Goal: Task Accomplishment & Management: Manage account settings

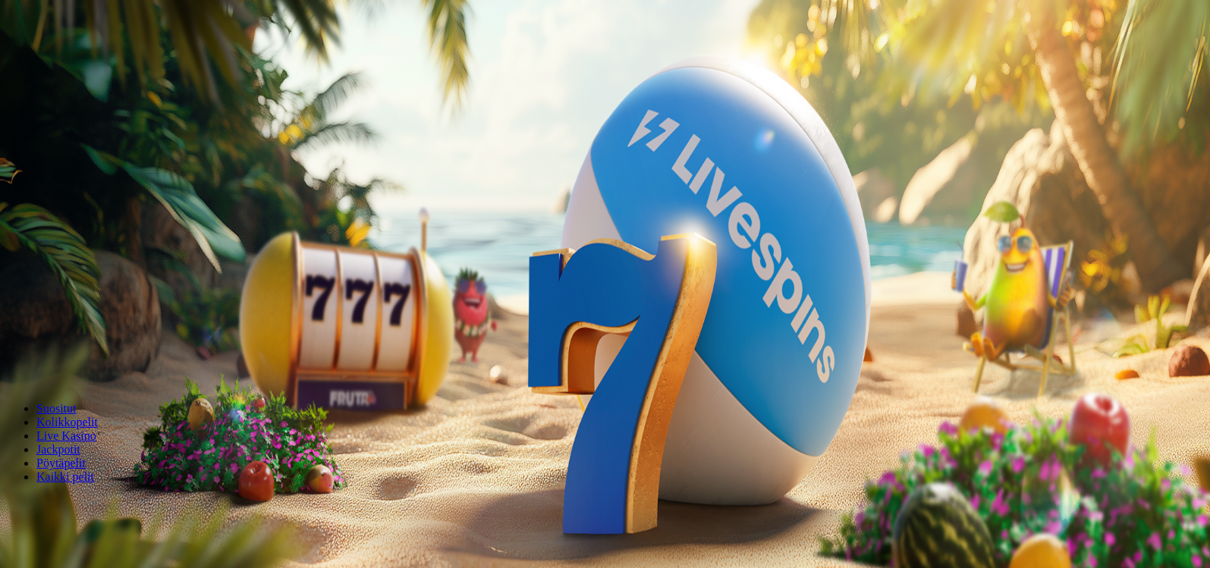
drag, startPoint x: 712, startPoint y: 159, endPoint x: 0, endPoint y: 30, distance: 723.9
type input "**"
click at [86, 360] on button "Talleta ja pelaa" at bounding box center [46, 368] width 80 height 16
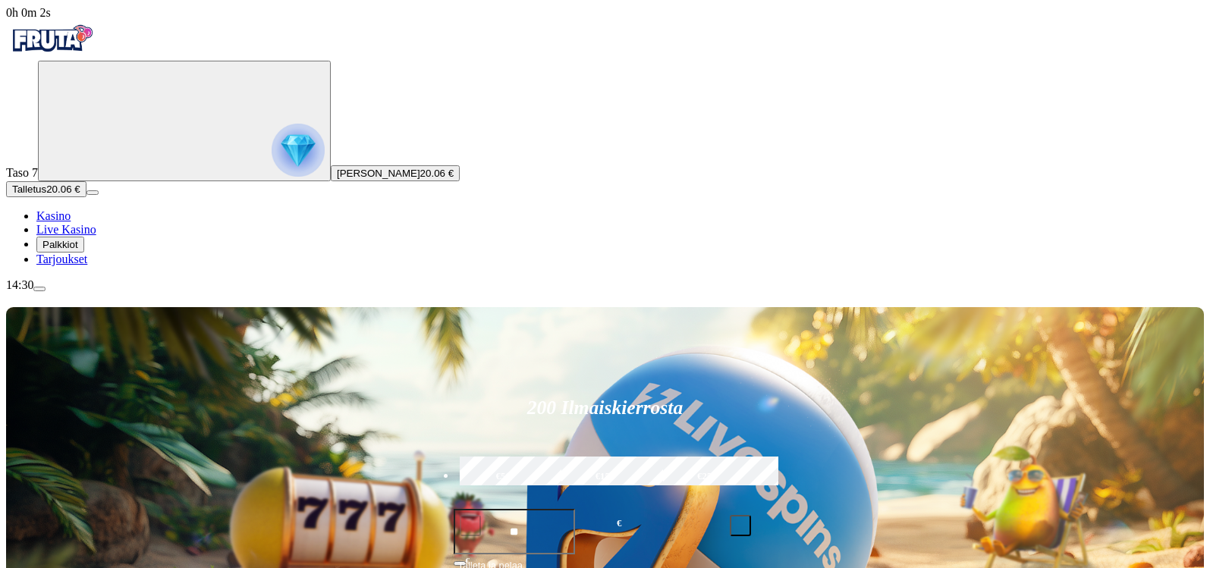
scroll to position [497, 0]
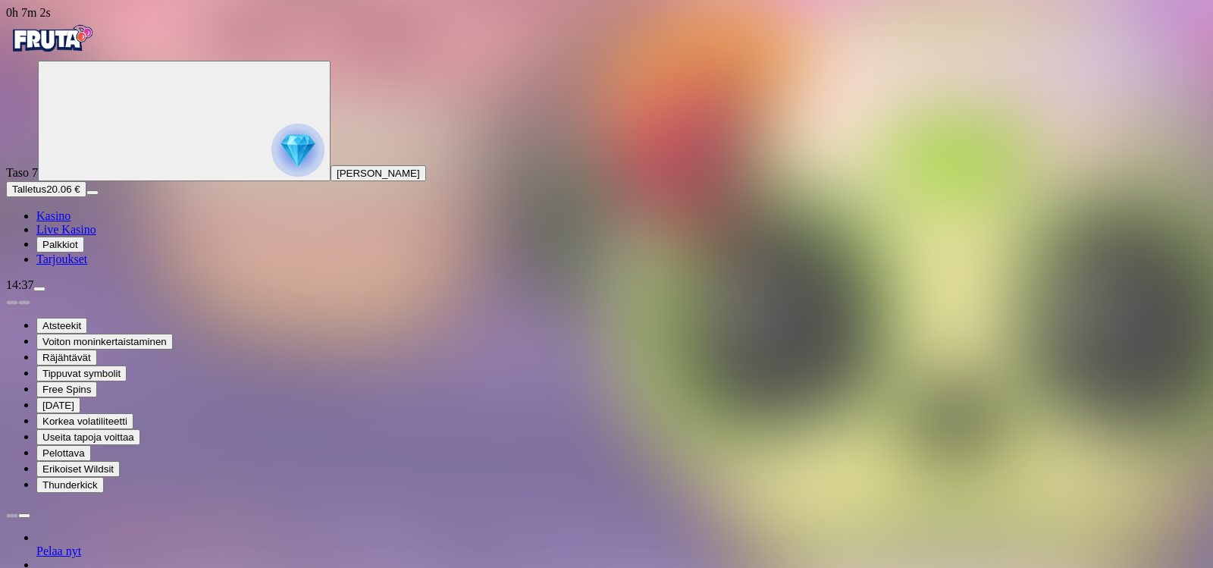
click at [97, 46] on img "Primary" at bounding box center [51, 39] width 91 height 38
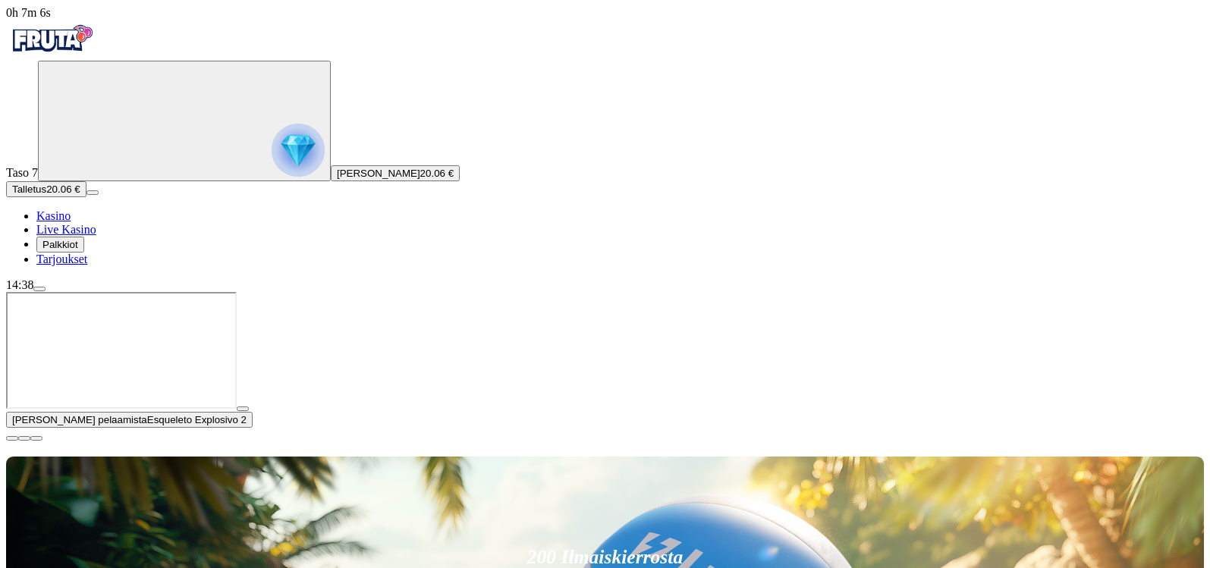
click at [12, 438] on span "close icon" at bounding box center [12, 438] width 0 height 0
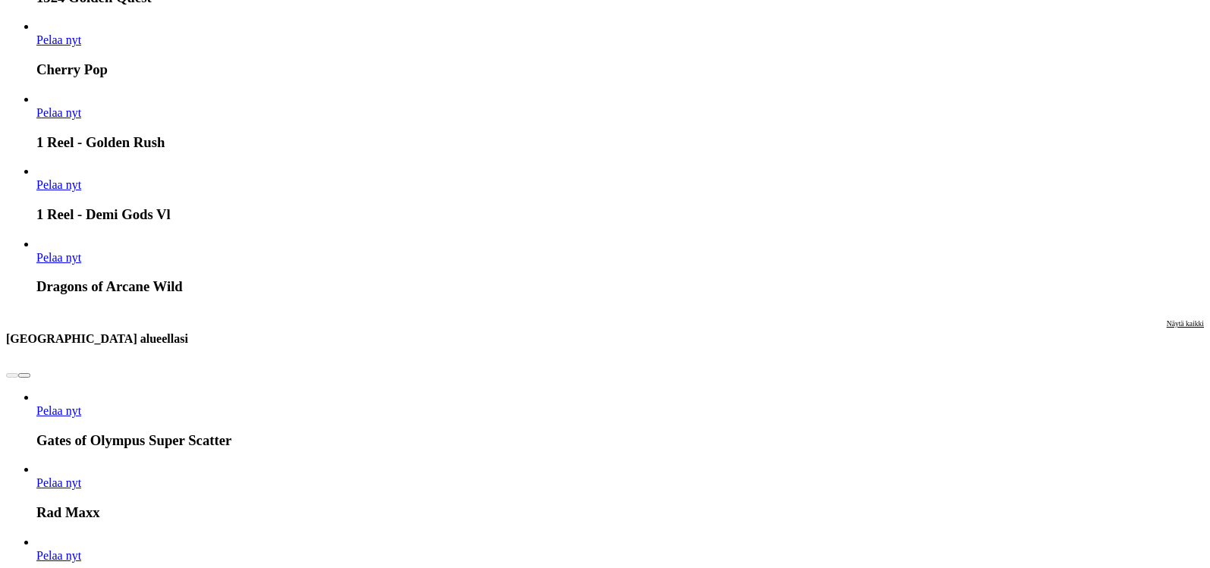
scroll to position [1417, 0]
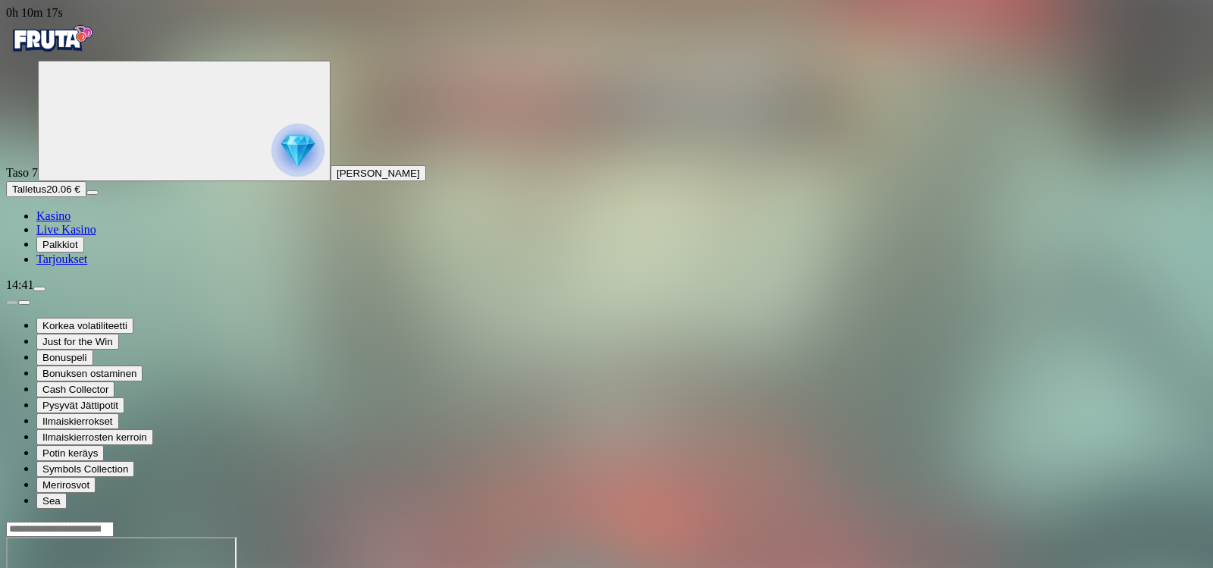
click at [71, 222] on span "Kasino" at bounding box center [53, 215] width 34 height 13
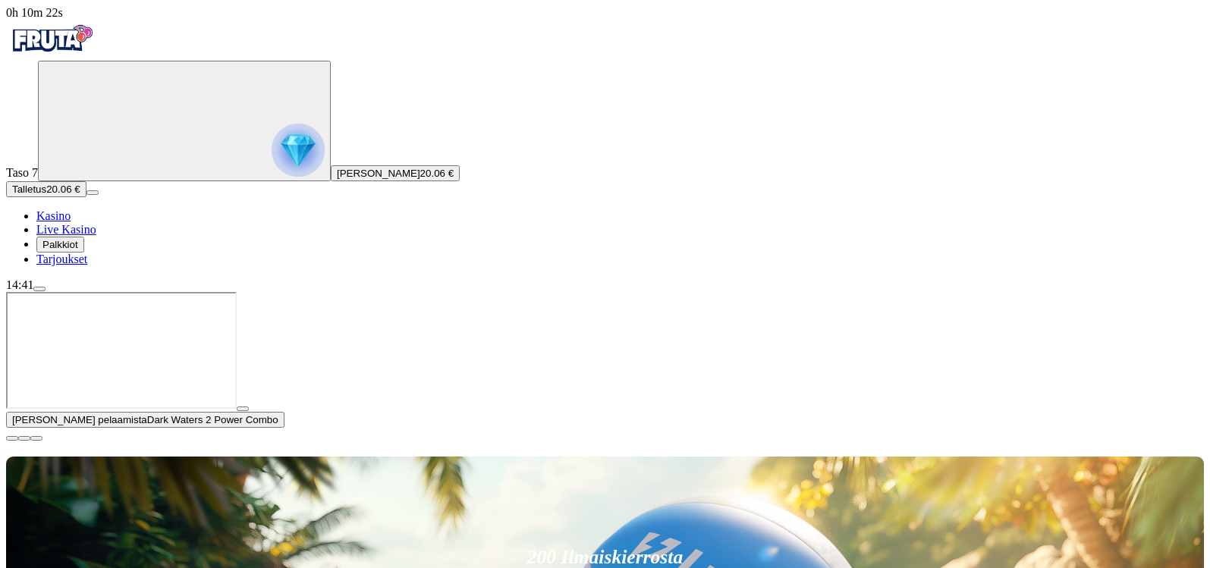
click at [12, 438] on span "close icon" at bounding box center [12, 438] width 0 height 0
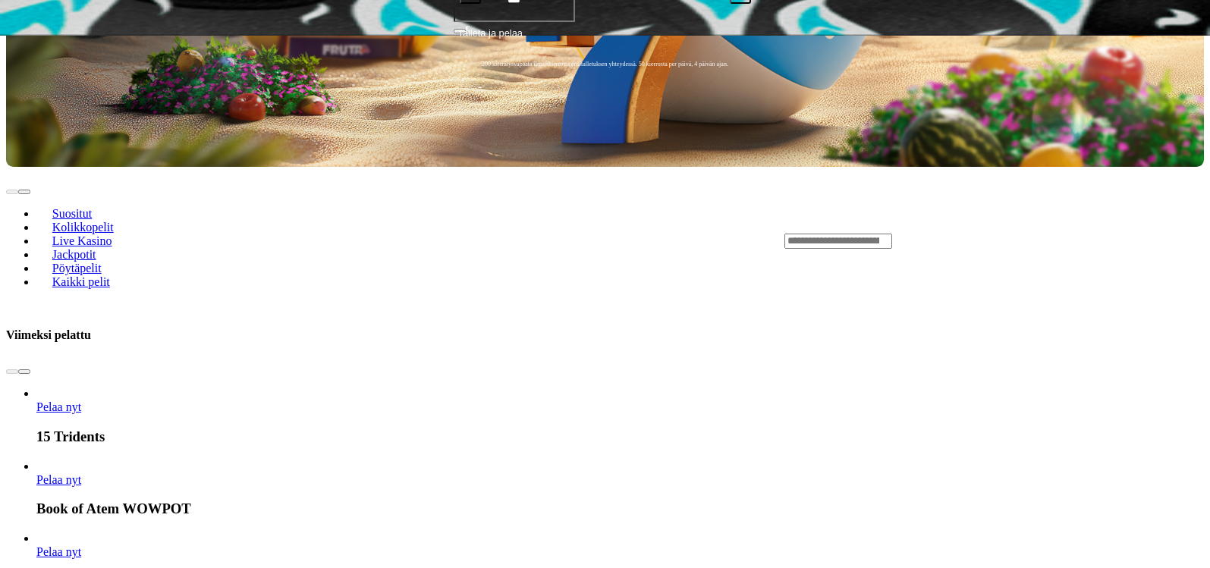
scroll to position [550, 0]
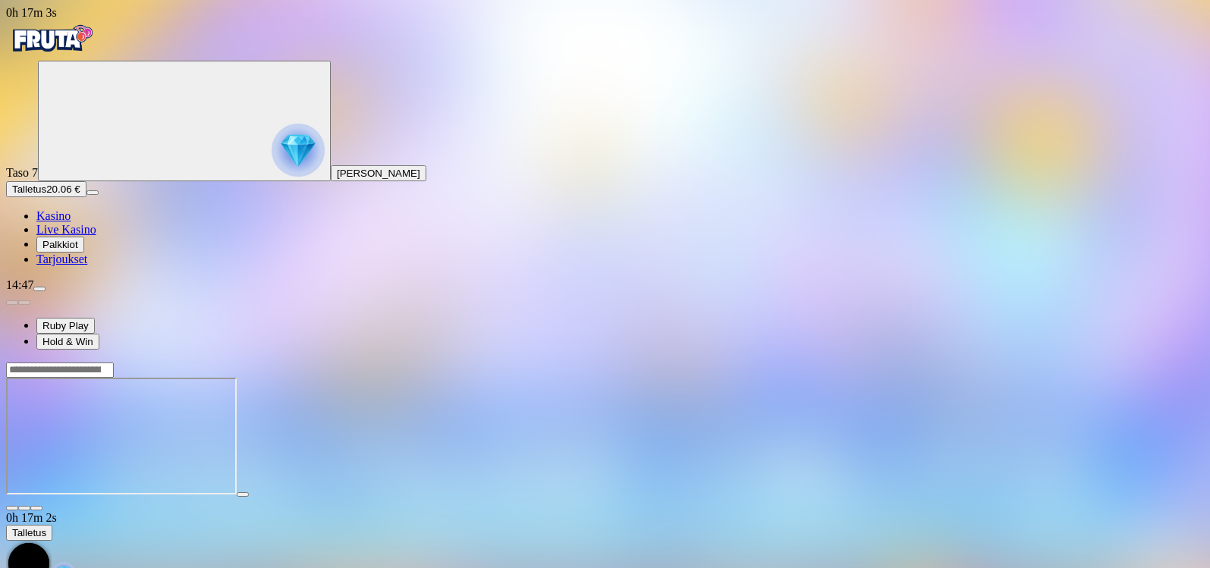
click at [95, 47] on img "Primary" at bounding box center [51, 39] width 91 height 38
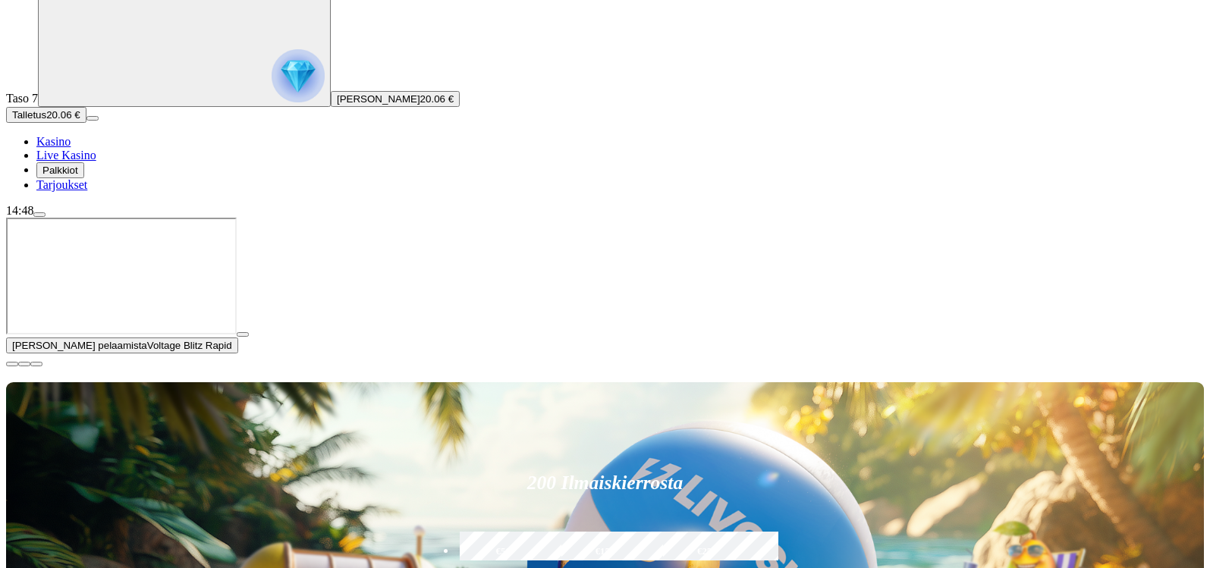
scroll to position [97, 0]
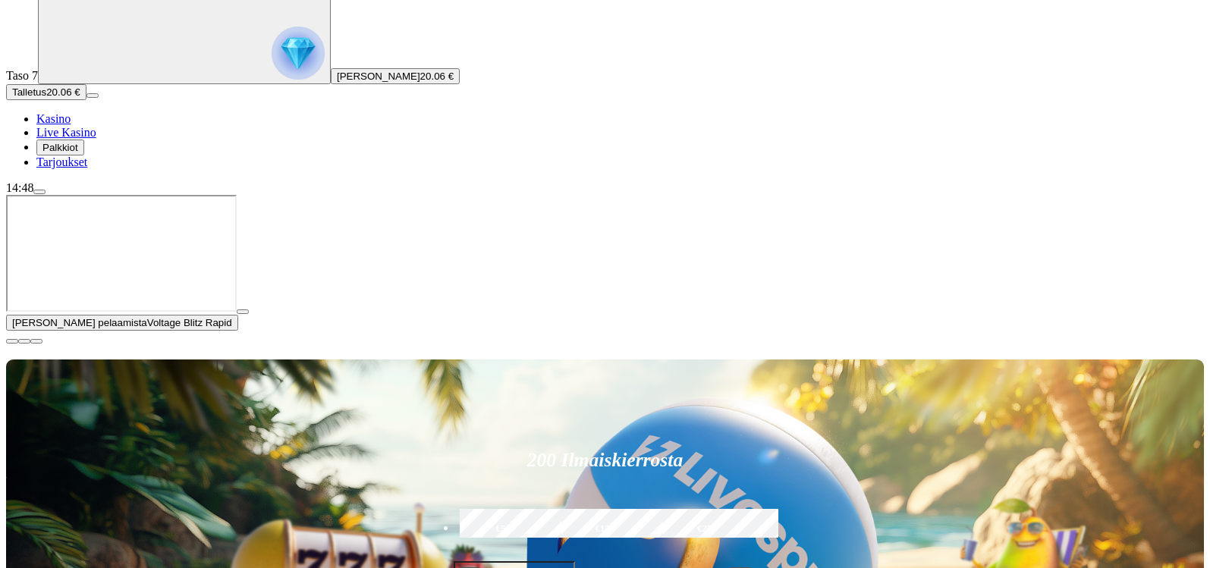
click at [12, 341] on span "close icon" at bounding box center [12, 341] width 0 height 0
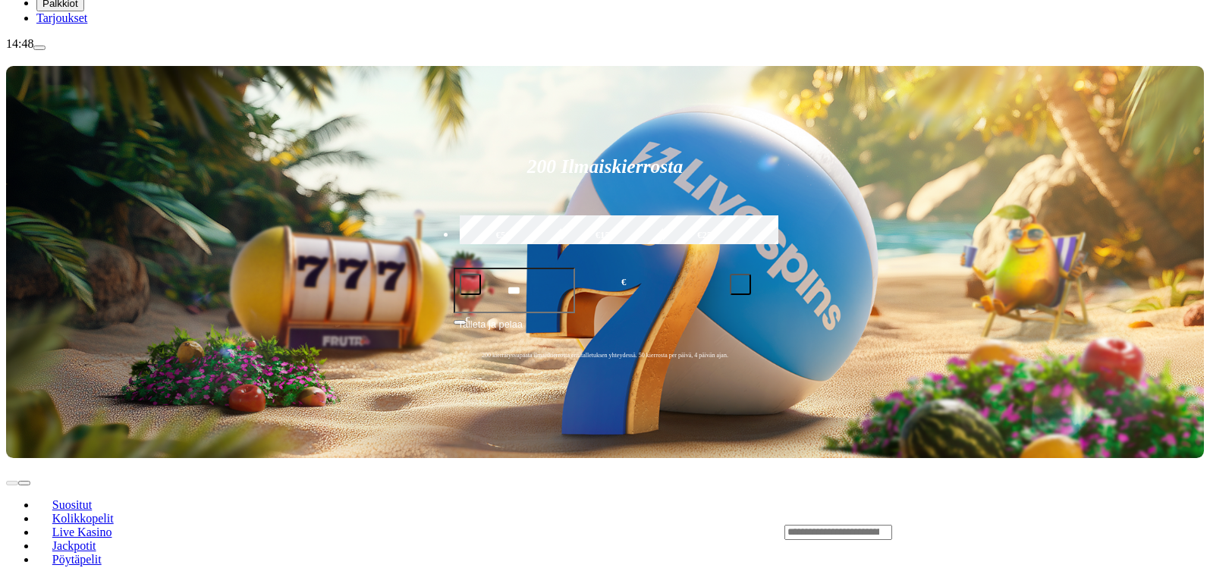
scroll to position [243, 0]
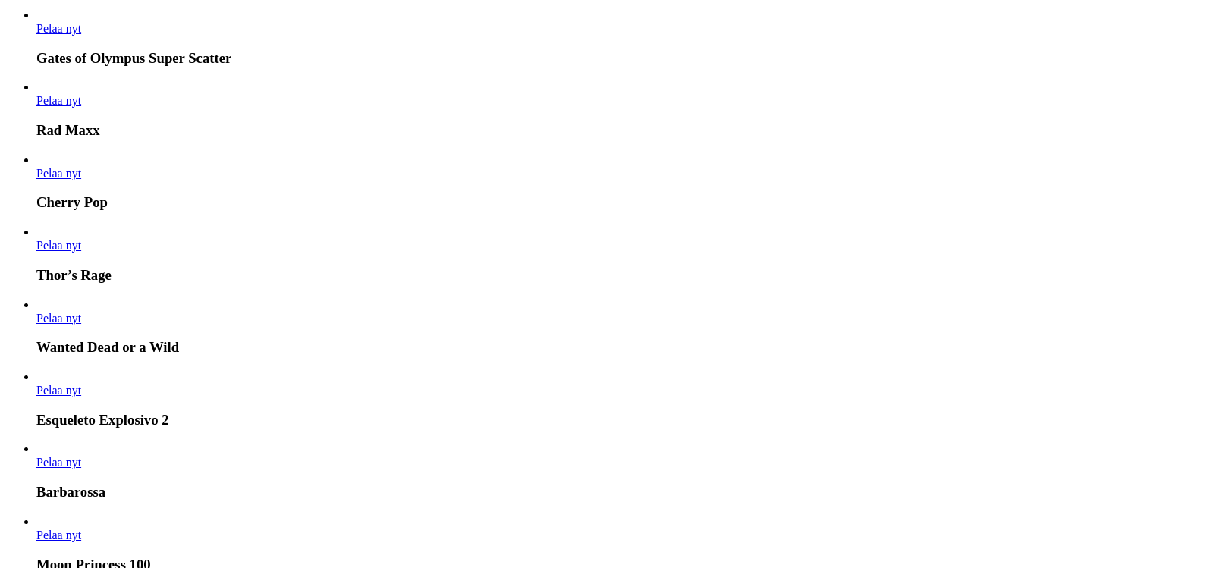
scroll to position [1454, 0]
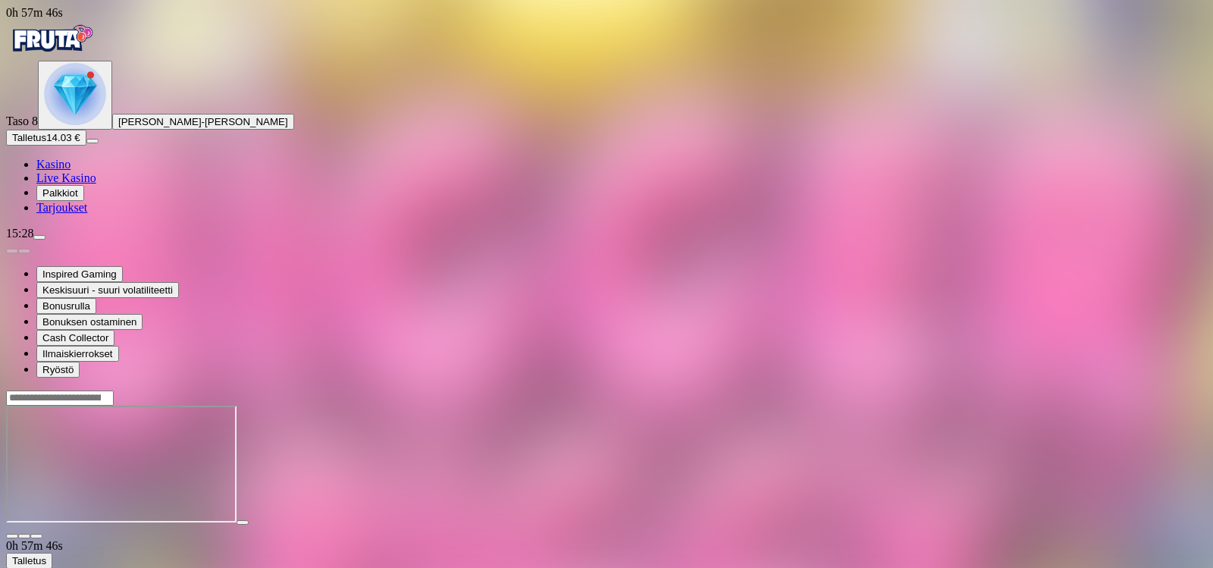
click at [1182, 390] on main "0h 57m 46s Talletus [GEOGRAPHIC_DATA] 14.03 € Kotiutus 13.97 € Bonukset 0.06 € …" at bounding box center [606, 539] width 1201 height 298
click at [78, 199] on span "Palkkiot" at bounding box center [60, 192] width 36 height 11
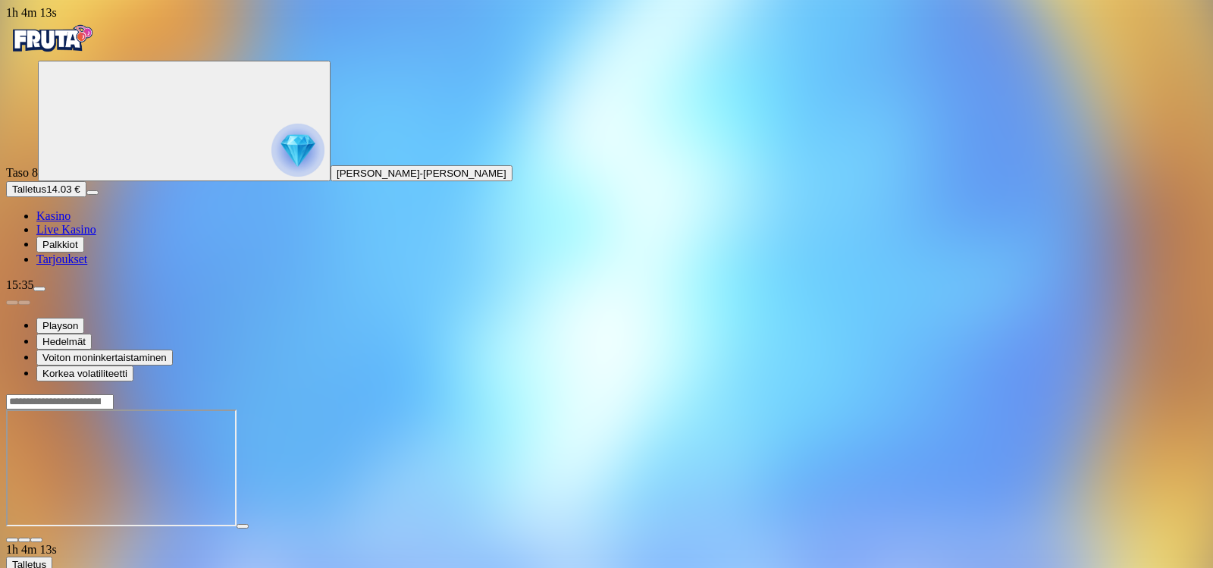
click at [71, 222] on span "Kasino" at bounding box center [53, 215] width 34 height 13
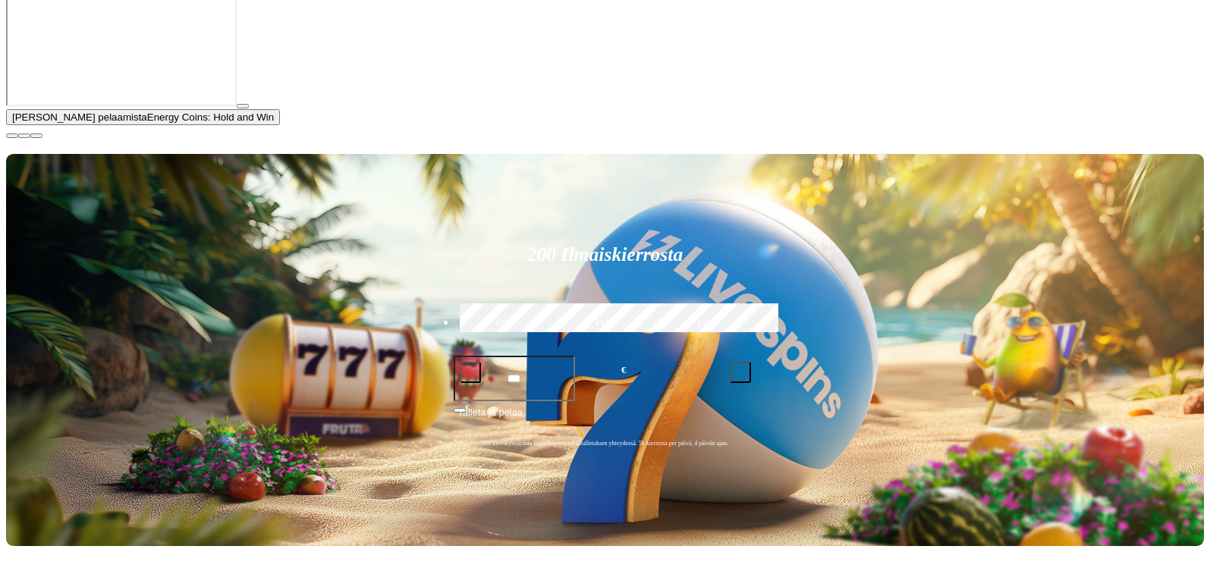
scroll to position [312, 0]
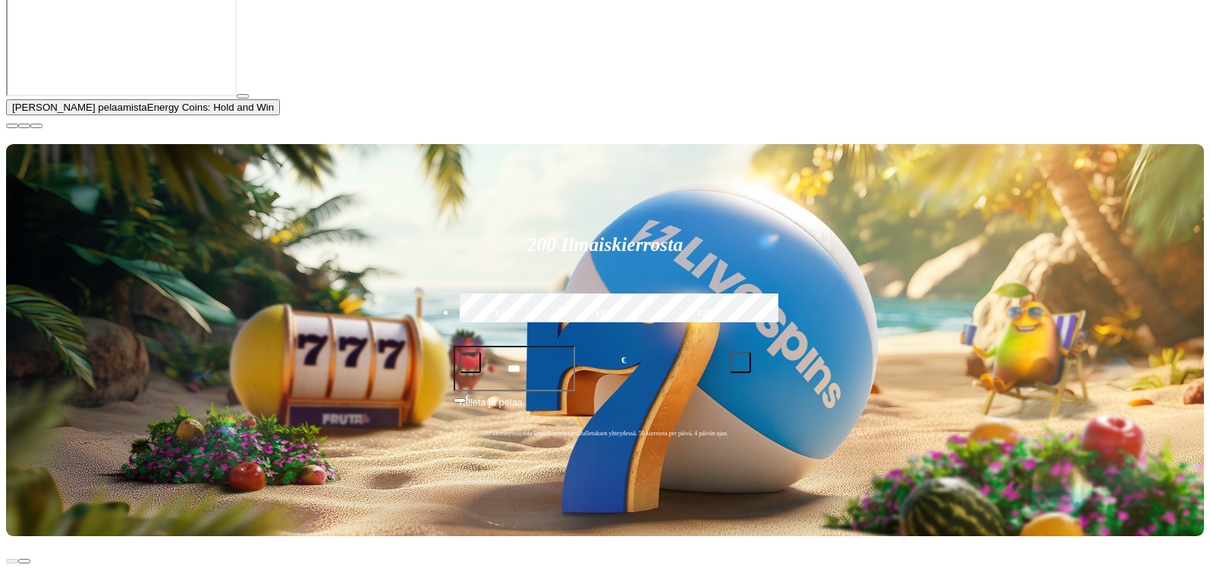
click at [12, 126] on span "close icon" at bounding box center [12, 126] width 0 height 0
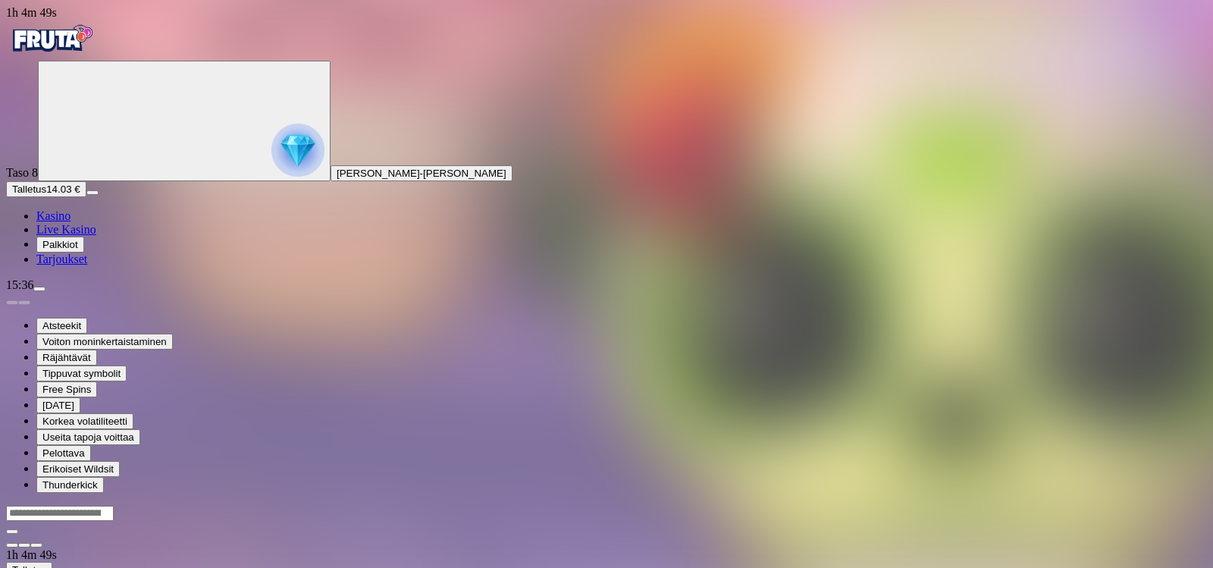
click at [71, 222] on span "Kasino" at bounding box center [53, 215] width 34 height 13
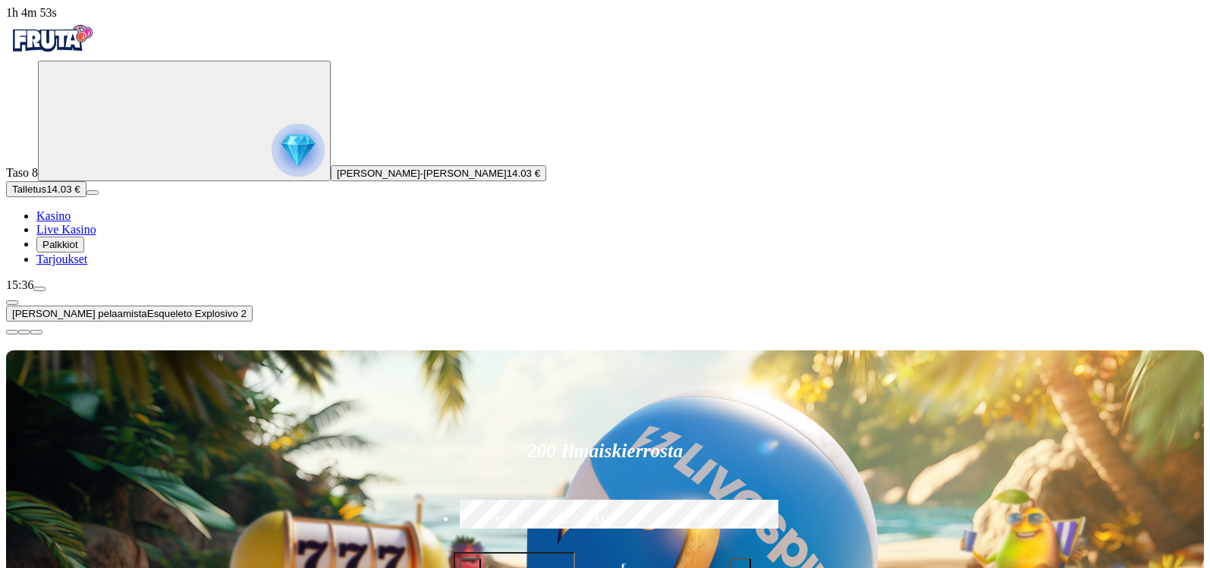
click at [12, 332] on span "close icon" at bounding box center [12, 332] width 0 height 0
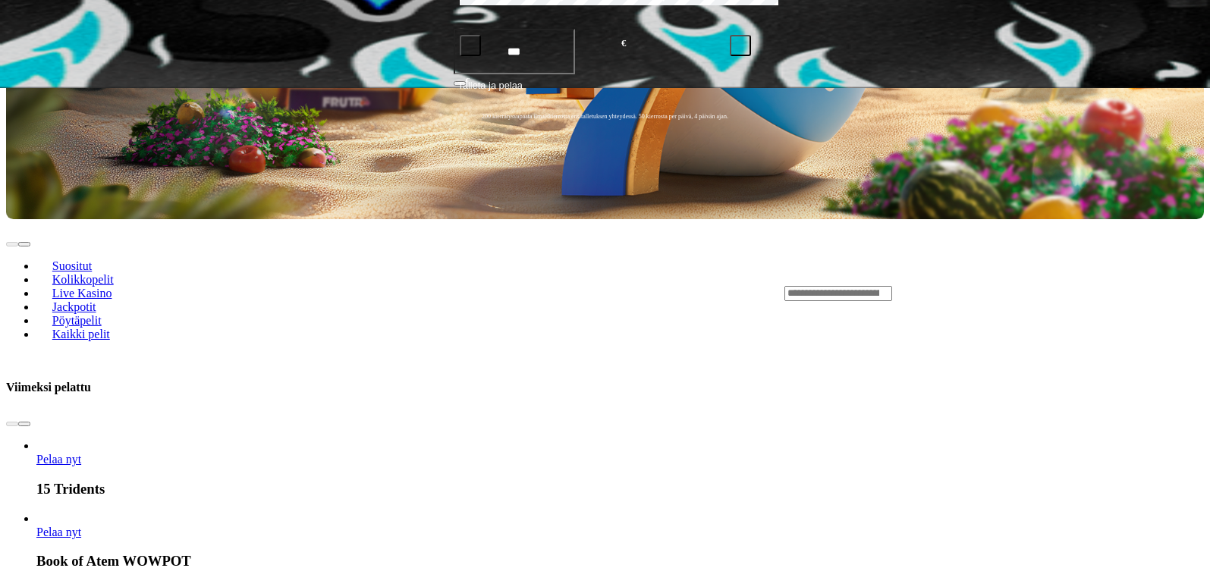
scroll to position [473, 0]
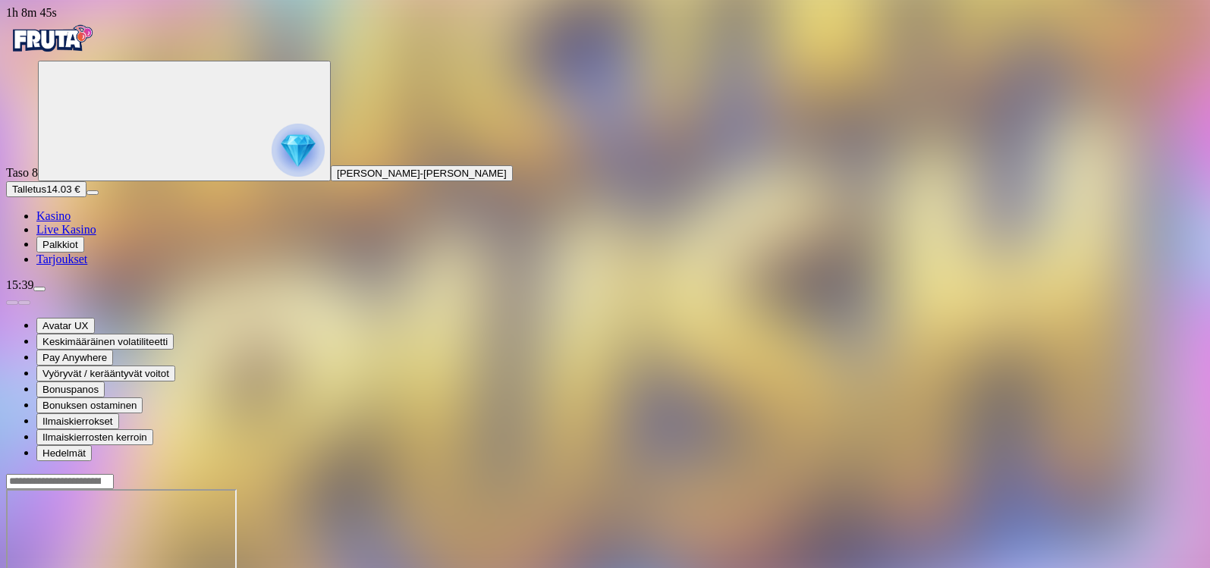
click at [77, 47] on img "Primary" at bounding box center [51, 39] width 91 height 38
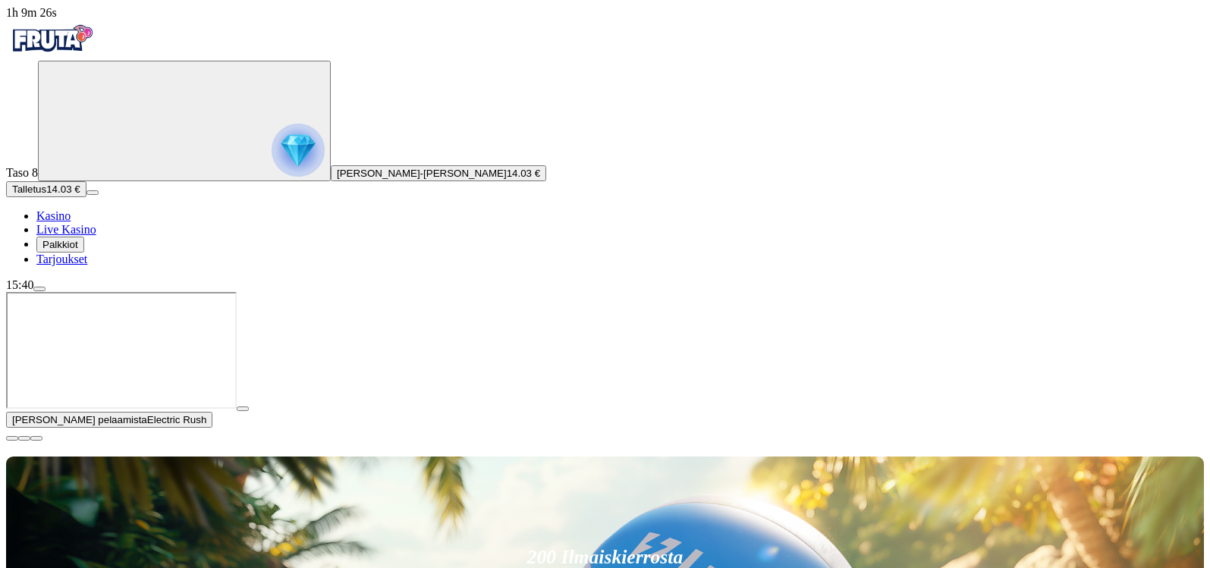
drag, startPoint x: 1191, startPoint y: 429, endPoint x: 1197, endPoint y: 409, distance: 20.6
click at [12, 438] on span "close icon" at bounding box center [12, 438] width 0 height 0
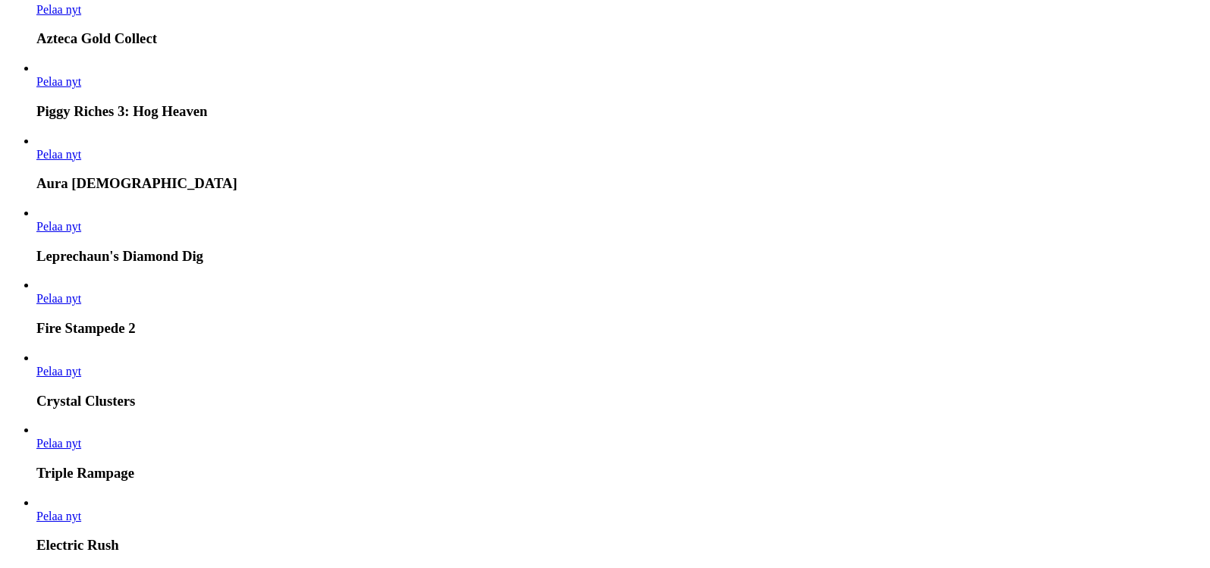
scroll to position [2835, 0]
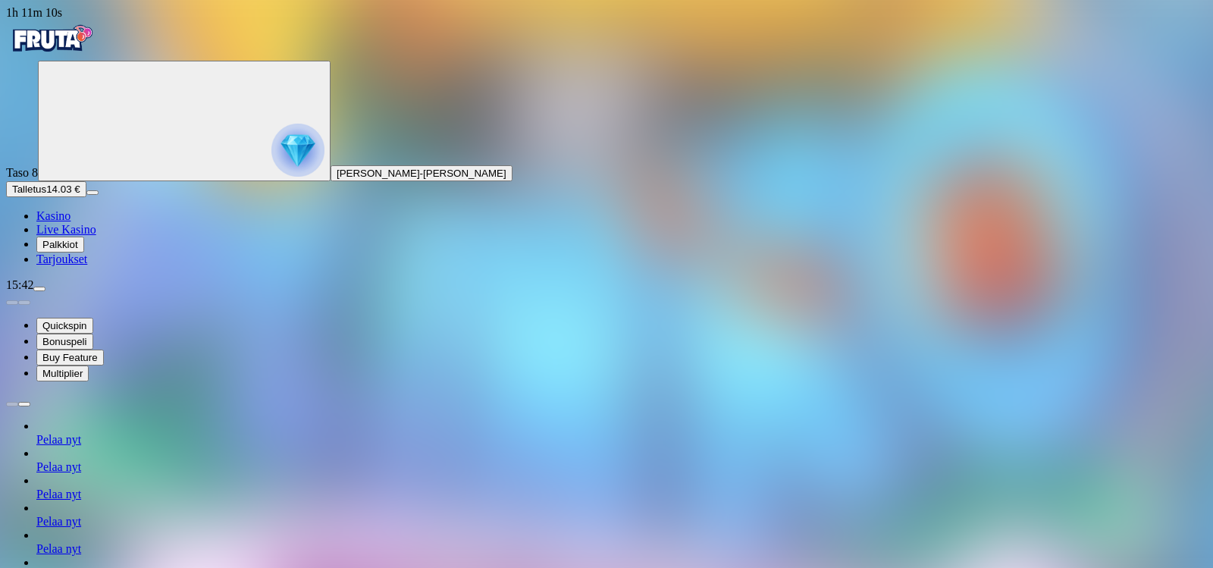
click at [77, 49] on img "Primary" at bounding box center [51, 39] width 91 height 38
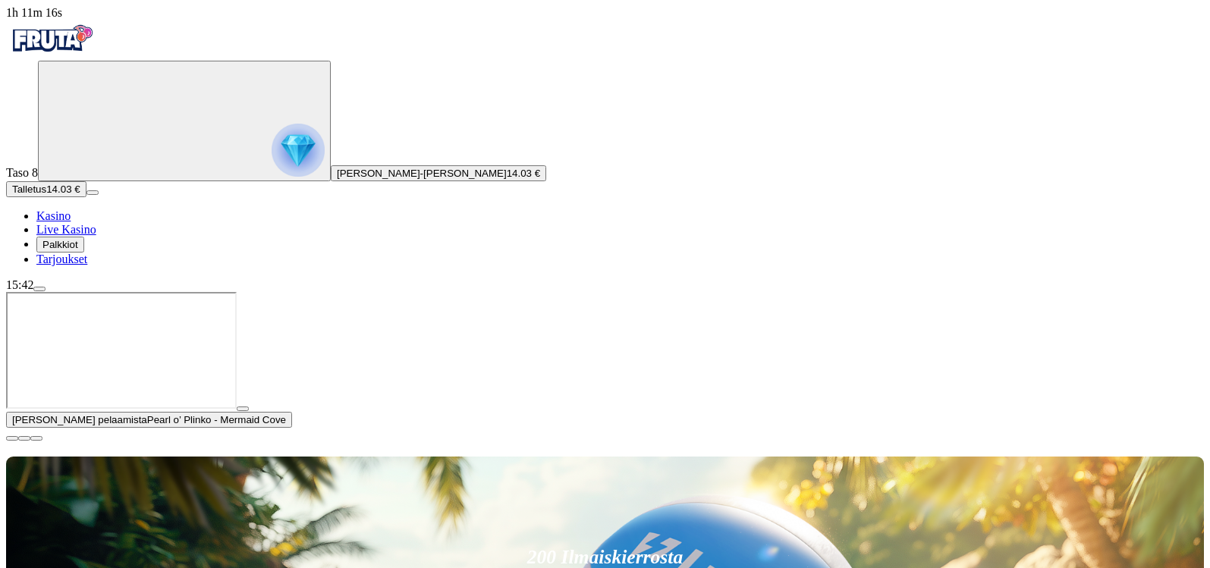
click at [12, 438] on span "close icon" at bounding box center [12, 438] width 0 height 0
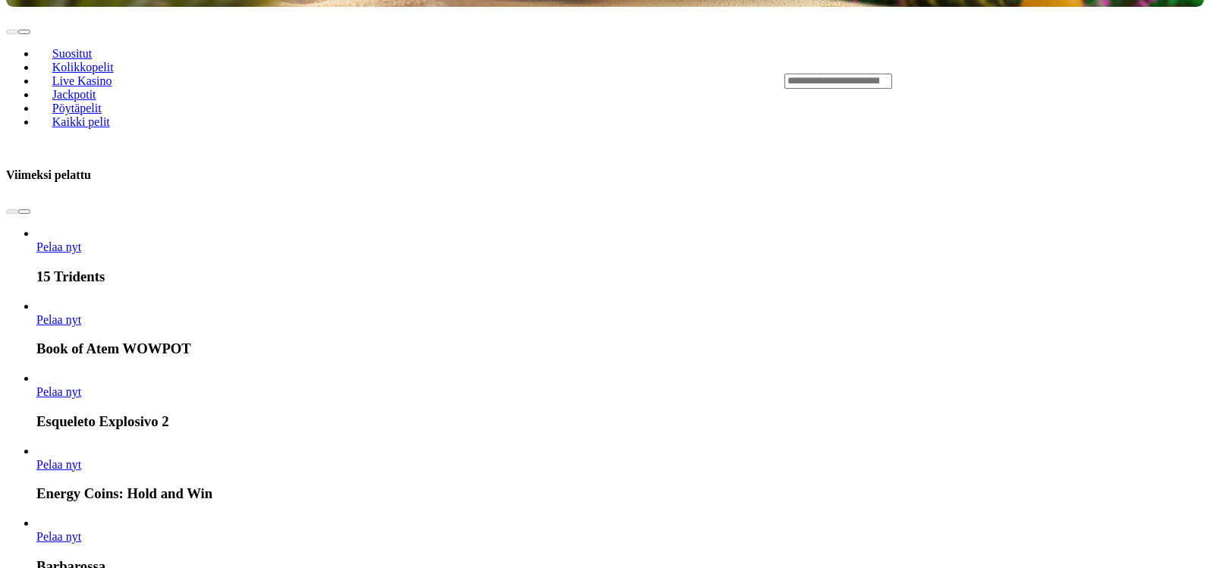
scroll to position [452, 0]
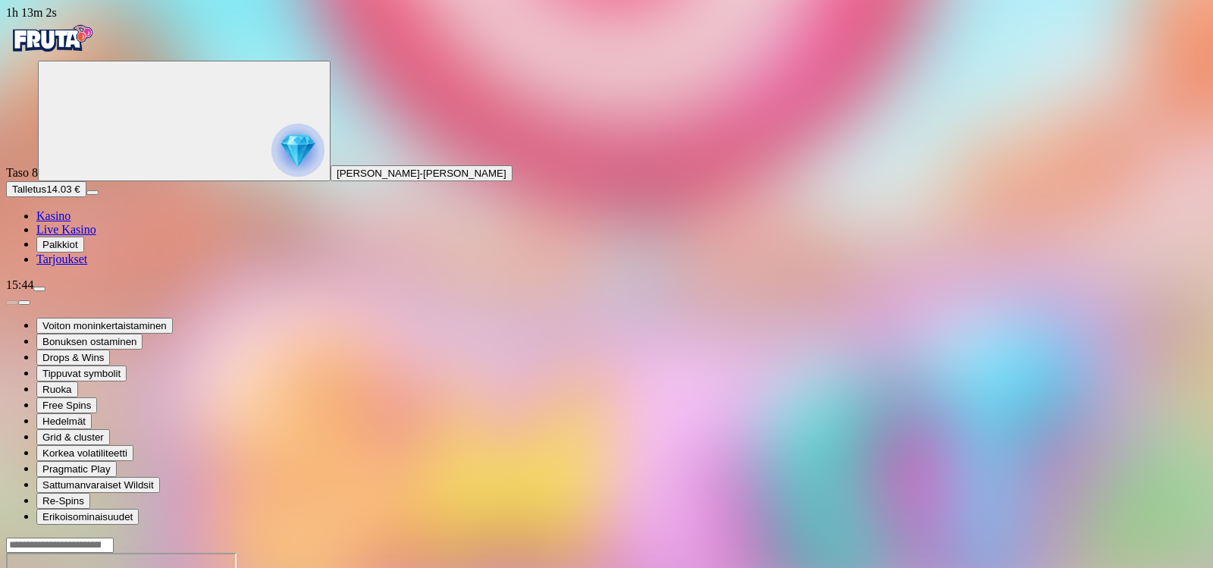
click at [77, 197] on button "Talletus 14.03 €" at bounding box center [46, 189] width 80 height 16
drag, startPoint x: 357, startPoint y: 145, endPoint x: 0, endPoint y: 168, distance: 358.0
click at [6, 170] on div "1h 13m 4s Taso 8 [PERSON_NAME]-[PERSON_NAME] Talletus 14.03 € Kasino Live Kasin…" at bounding box center [606, 396] width 1201 height 781
type input "**"
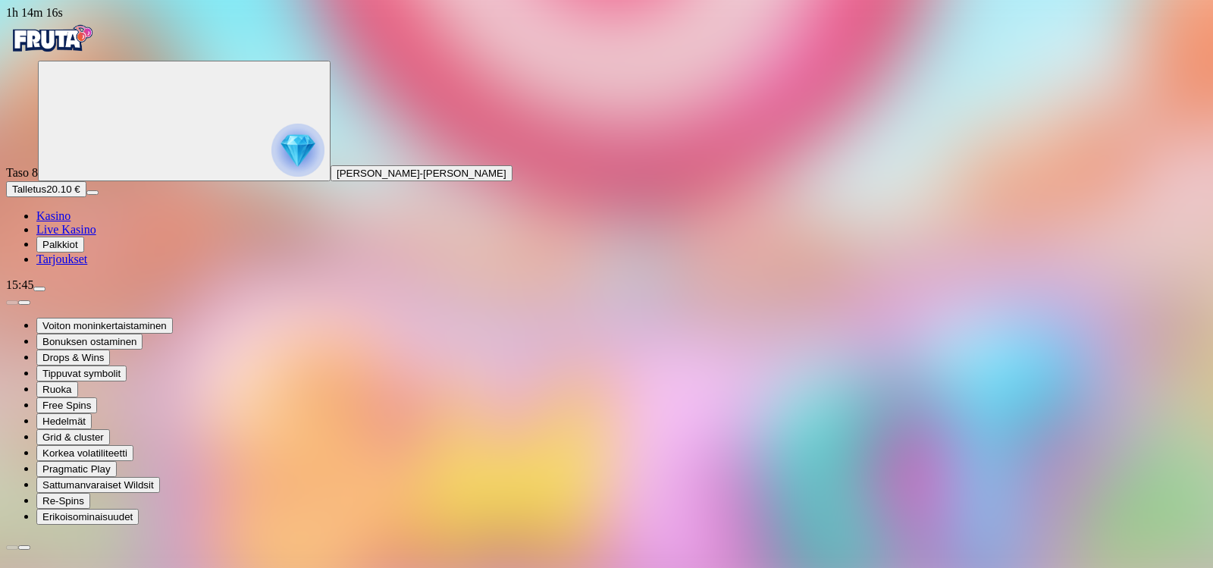
click at [55, 55] on img "Primary" at bounding box center [51, 39] width 91 height 38
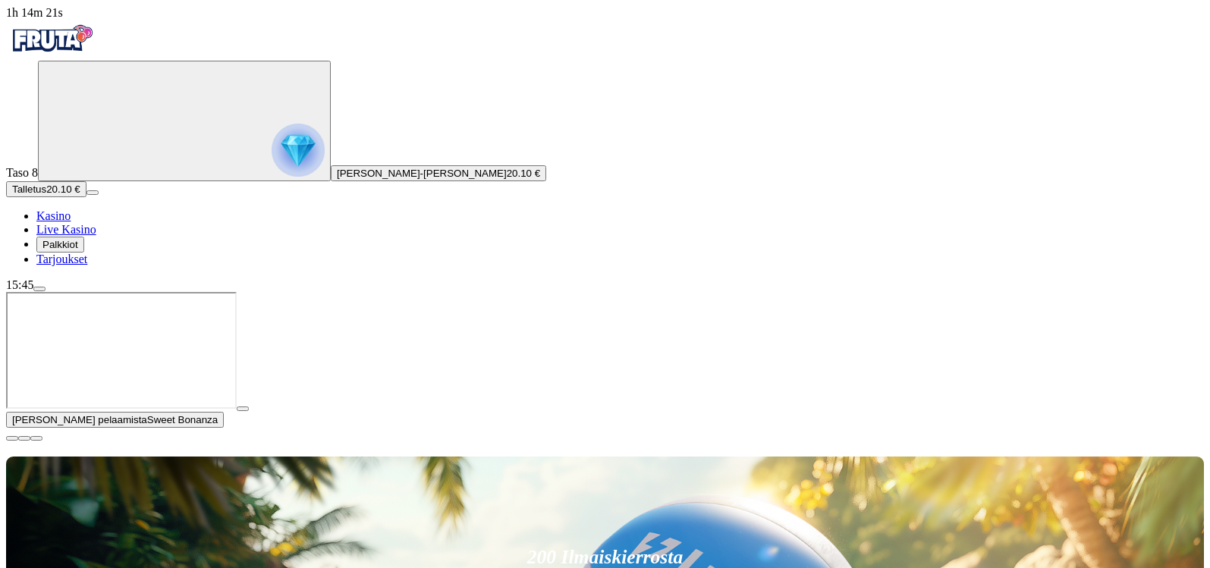
click at [12, 438] on span "close icon" at bounding box center [12, 438] width 0 height 0
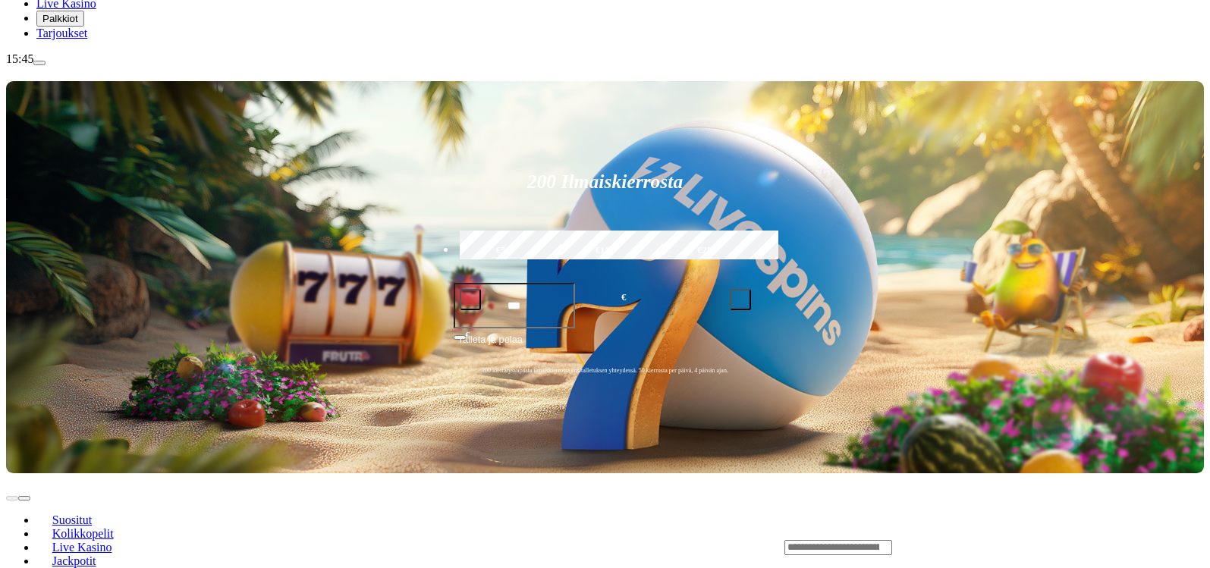
scroll to position [251, 0]
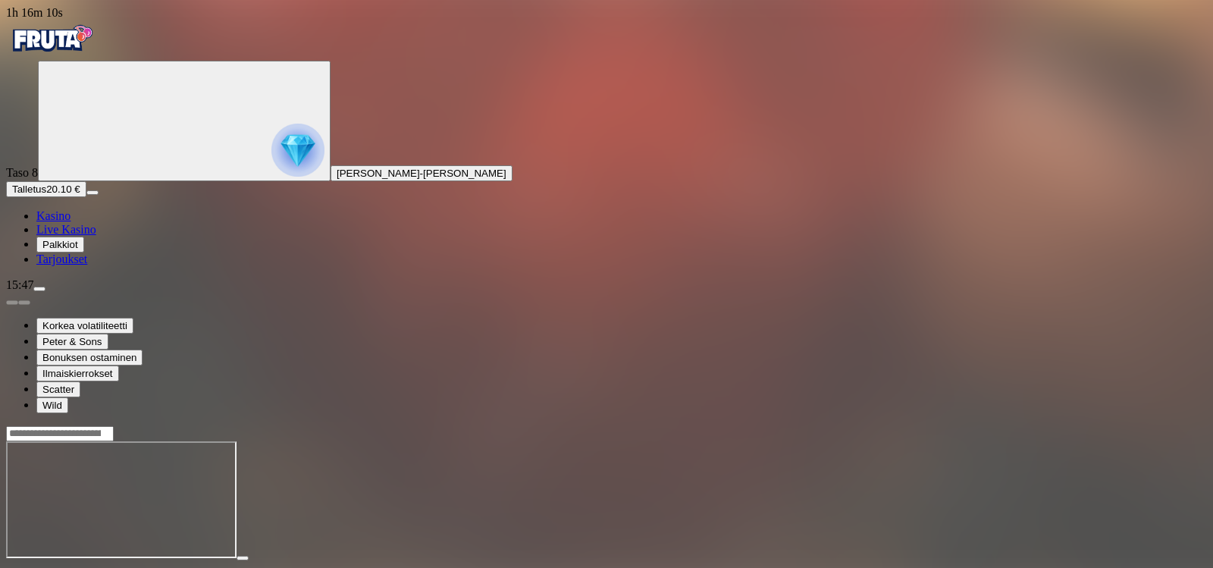
drag, startPoint x: 84, startPoint y: 74, endPoint x: 90, endPoint y: 65, distance: 10.9
click at [87, 61] on div "Primary" at bounding box center [606, 40] width 1201 height 41
drag, startPoint x: 90, startPoint y: 65, endPoint x: 96, endPoint y: 58, distance: 9.3
click at [96, 57] on img "Primary" at bounding box center [51, 39] width 91 height 38
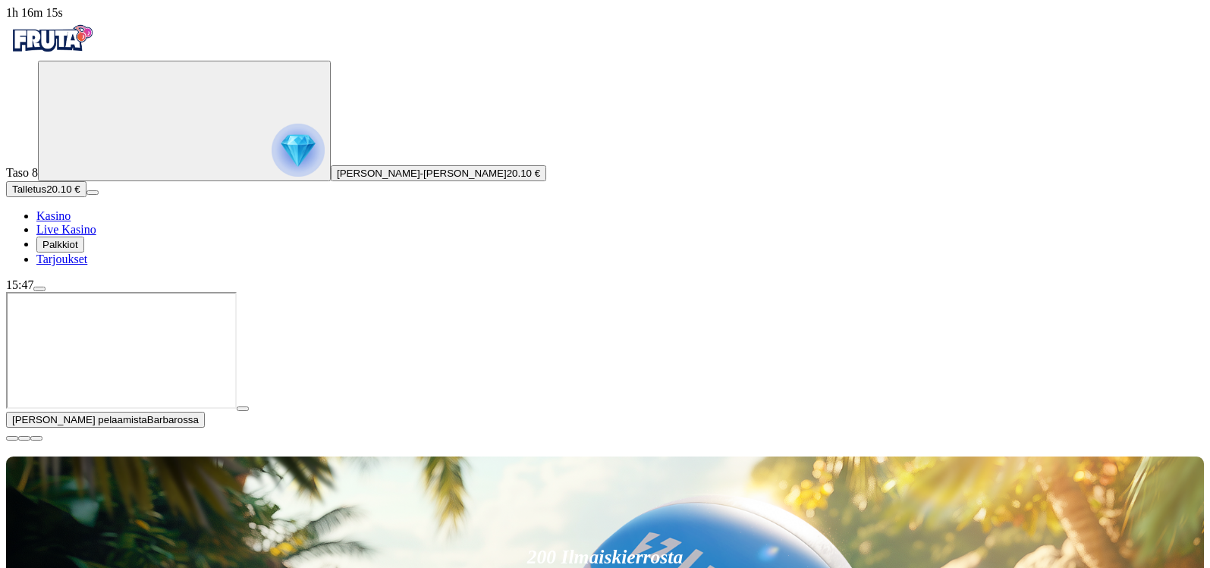
click at [12, 438] on span "close icon" at bounding box center [12, 438] width 0 height 0
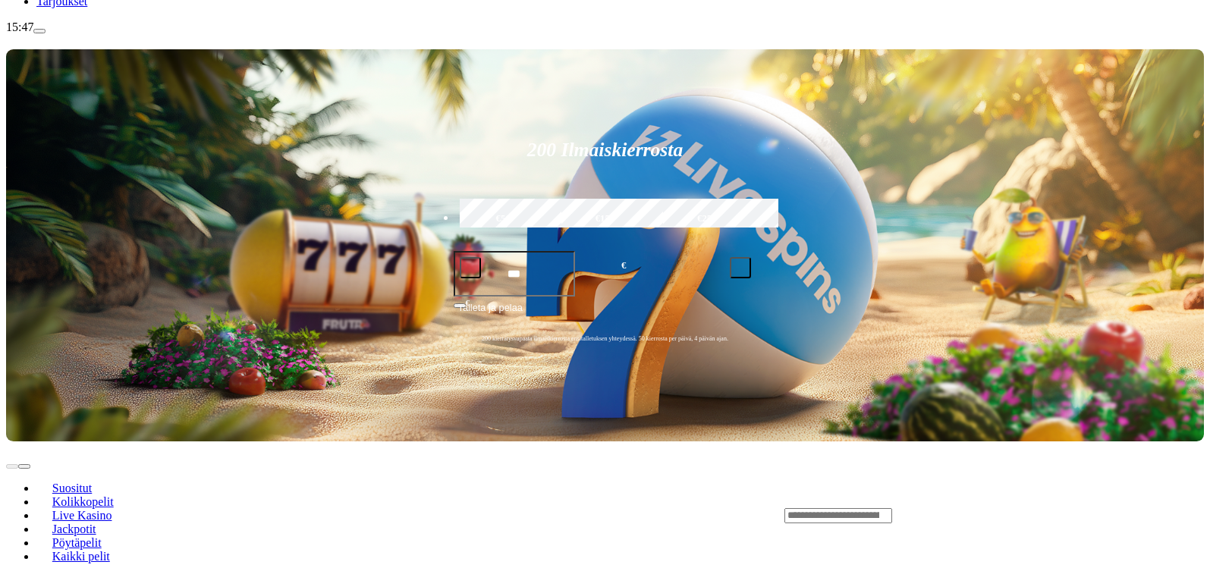
scroll to position [319, 0]
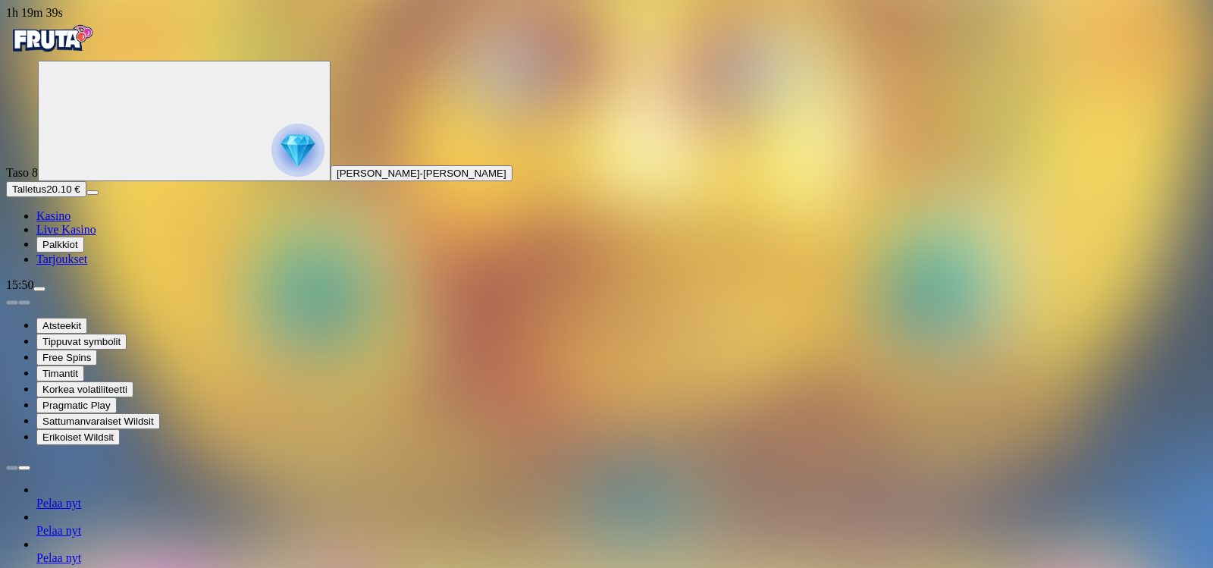
click at [97, 39] on img "Primary" at bounding box center [51, 39] width 91 height 38
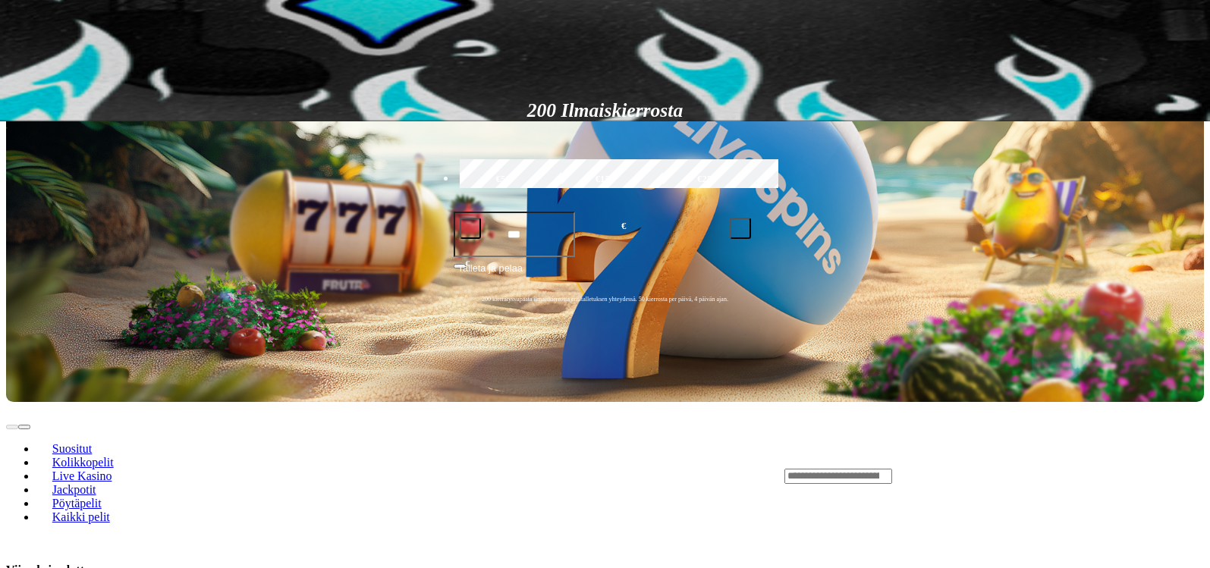
scroll to position [463, 0]
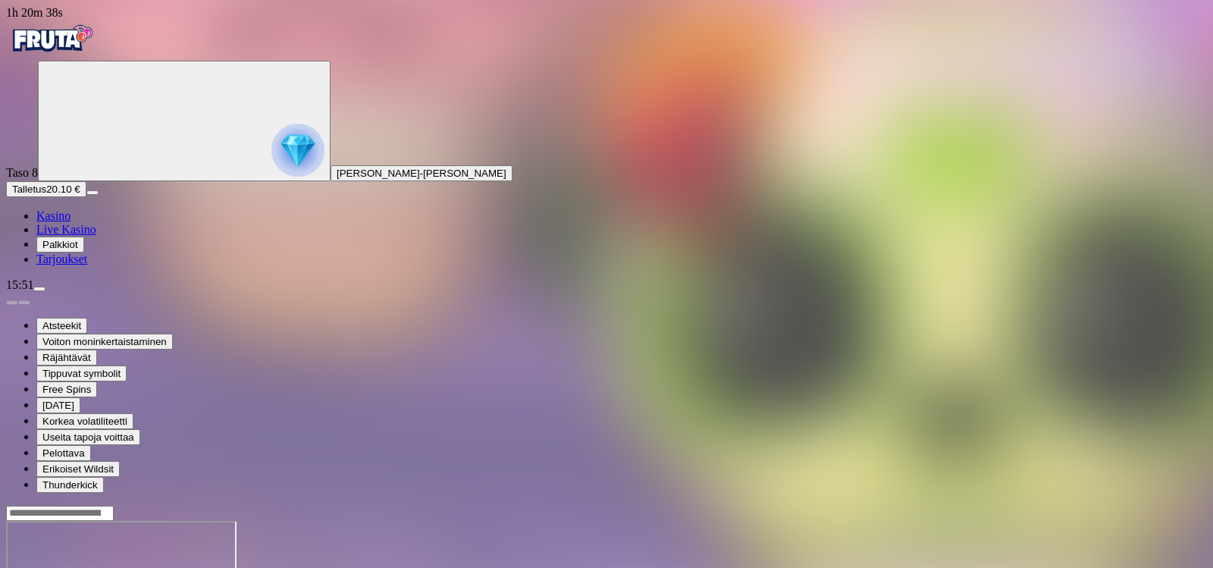
click at [97, 55] on img "Primary" at bounding box center [51, 39] width 91 height 38
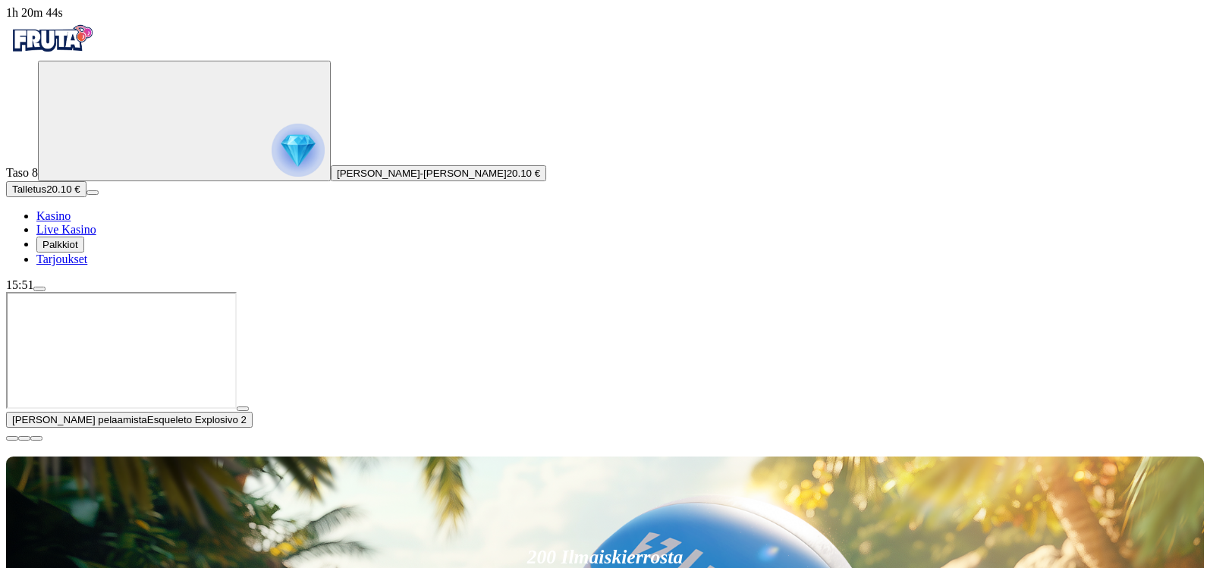
click at [12, 438] on span "close icon" at bounding box center [12, 438] width 0 height 0
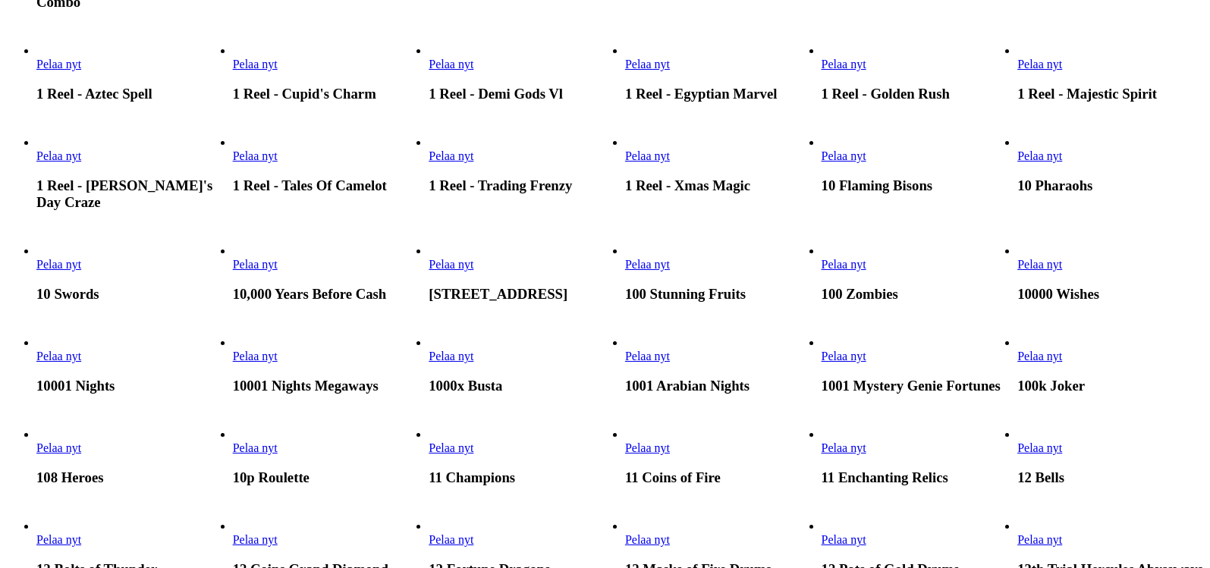
scroll to position [955, 0]
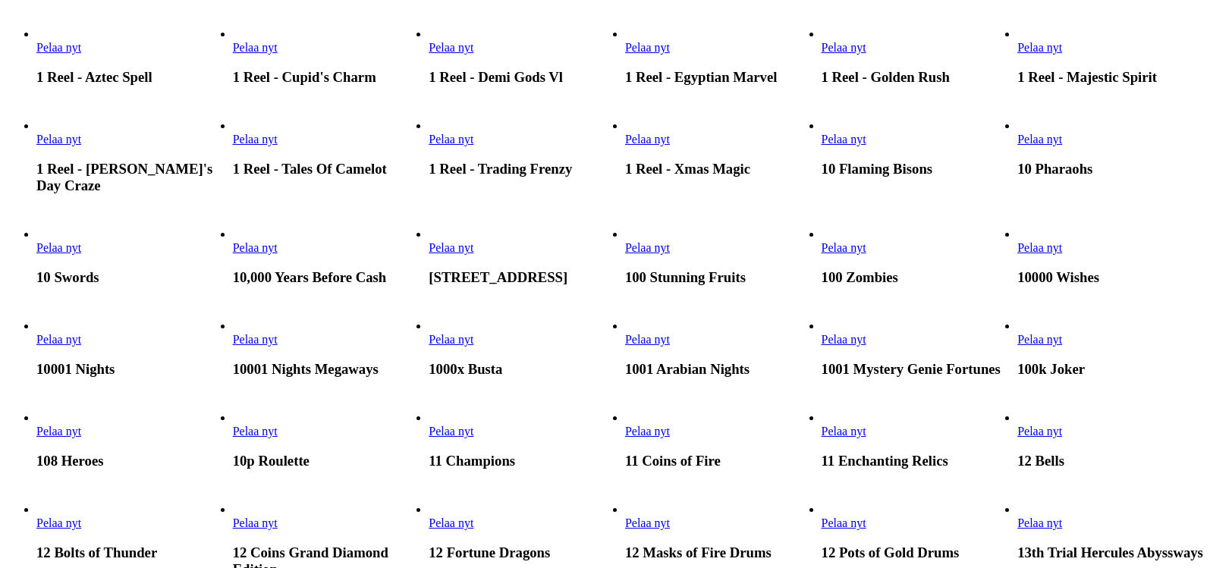
click at [866, 425] on span "Pelaa nyt" at bounding box center [843, 431] width 45 height 13
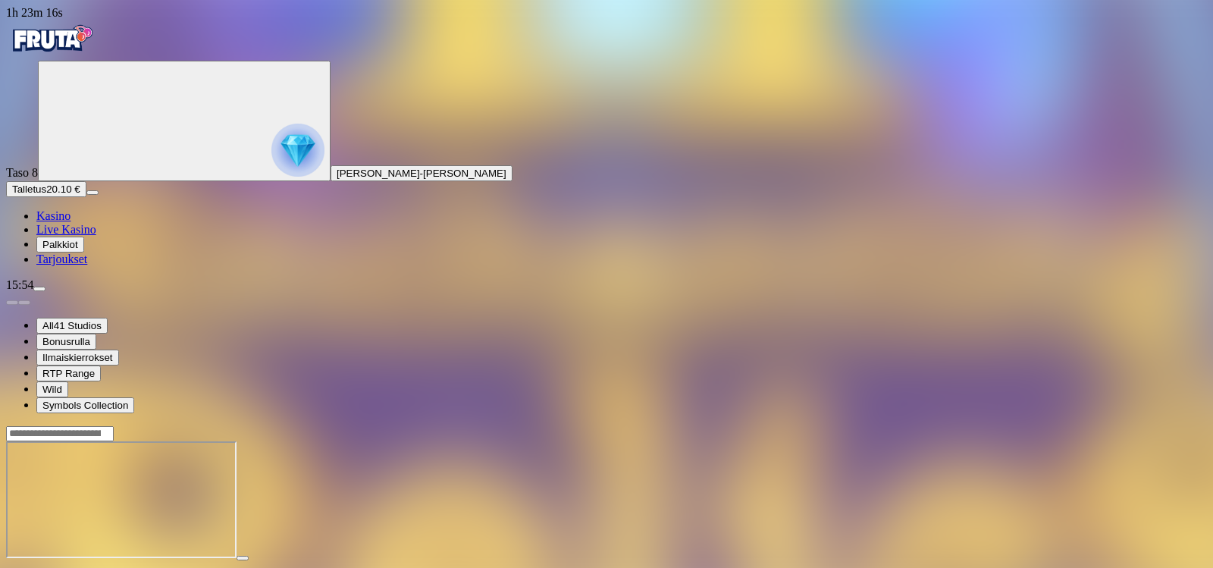
click at [97, 49] on img "Primary" at bounding box center [51, 39] width 91 height 38
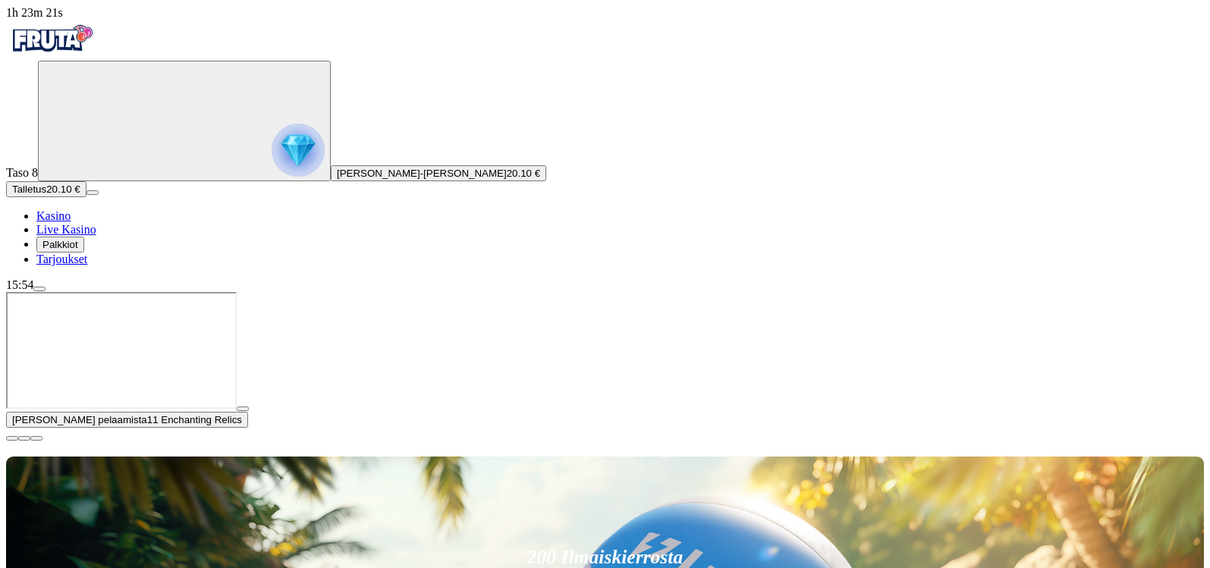
drag, startPoint x: 1196, startPoint y: 425, endPoint x: 1198, endPoint y: 417, distance: 7.9
click at [18, 436] on button "button" at bounding box center [12, 438] width 12 height 5
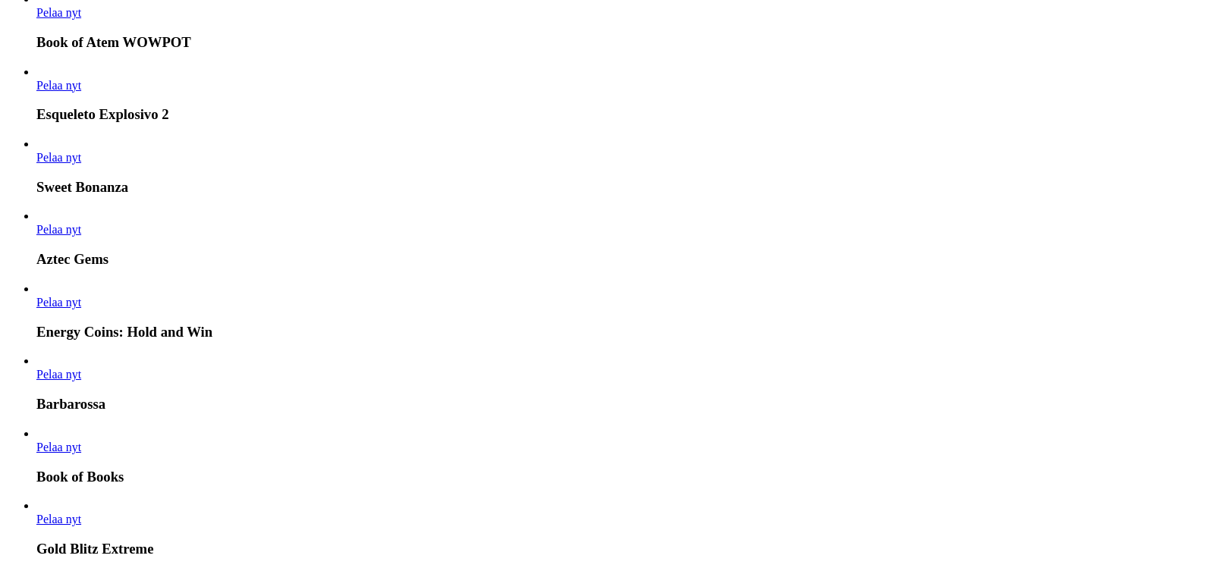
scroll to position [1072, 0]
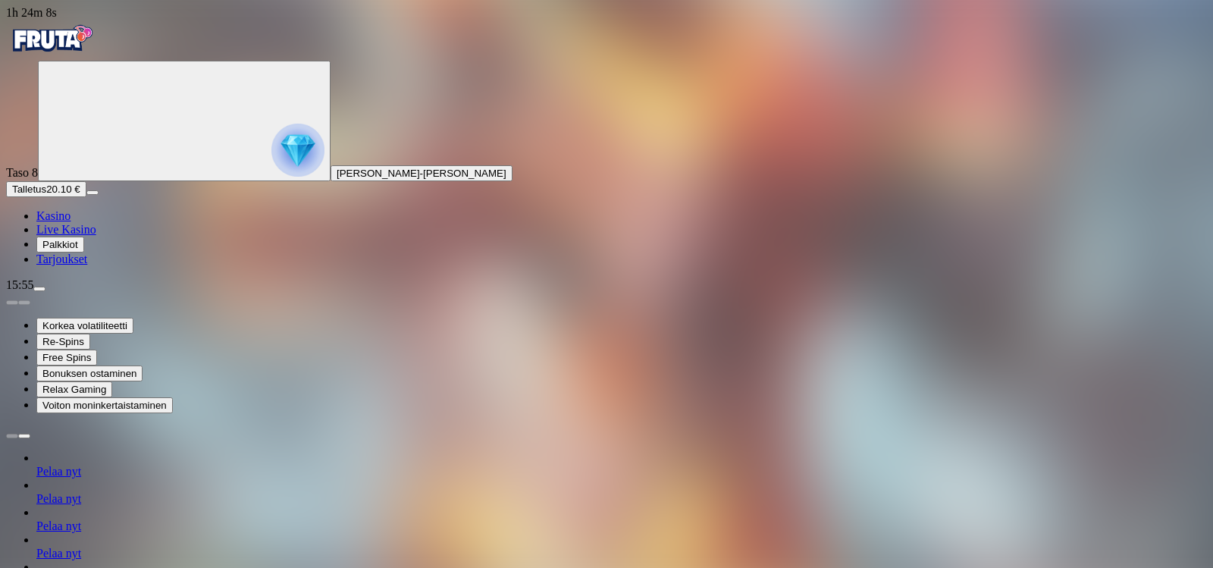
click at [97, 58] on img "Primary" at bounding box center [51, 39] width 91 height 38
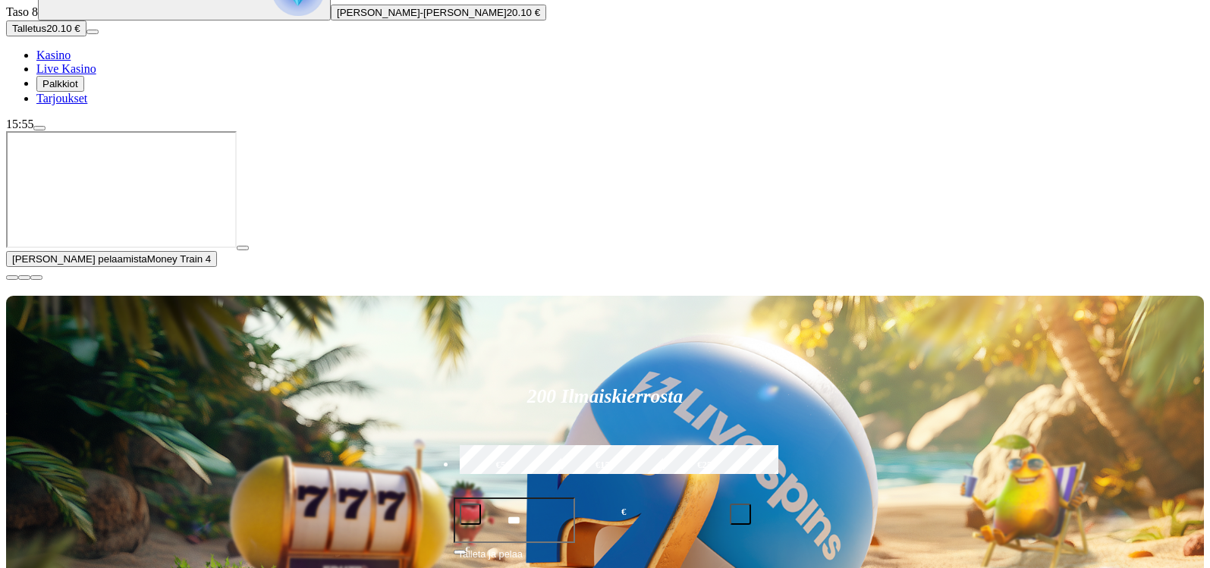
scroll to position [201, 0]
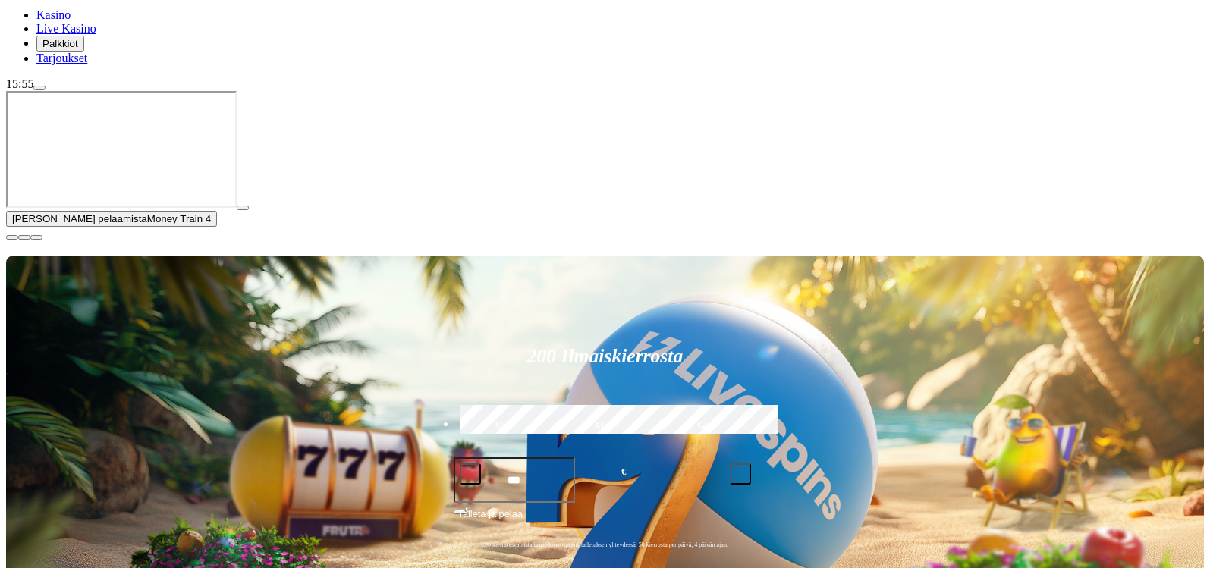
click at [18, 240] on button "button" at bounding box center [12, 237] width 12 height 5
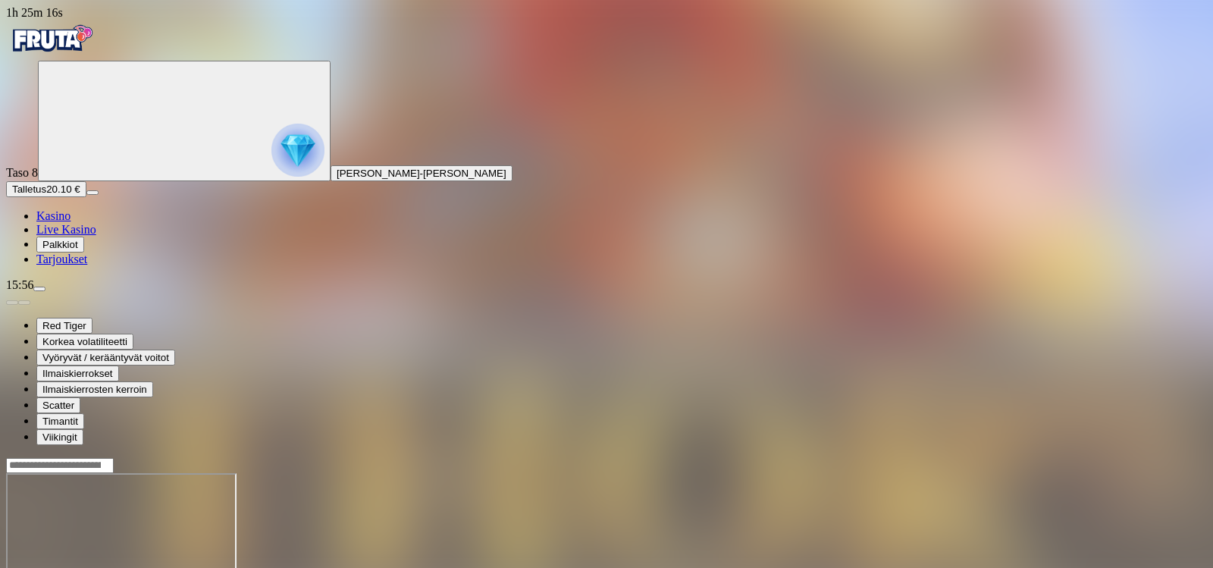
click at [83, 55] on img "Primary" at bounding box center [51, 39] width 91 height 38
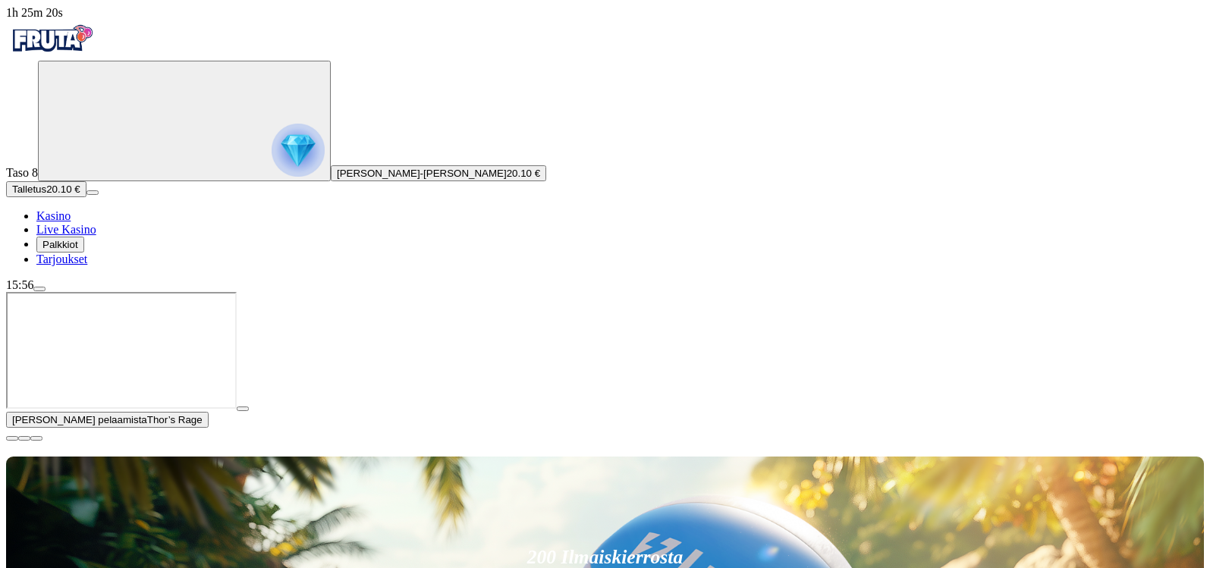
click at [18, 436] on button "button" at bounding box center [12, 438] width 12 height 5
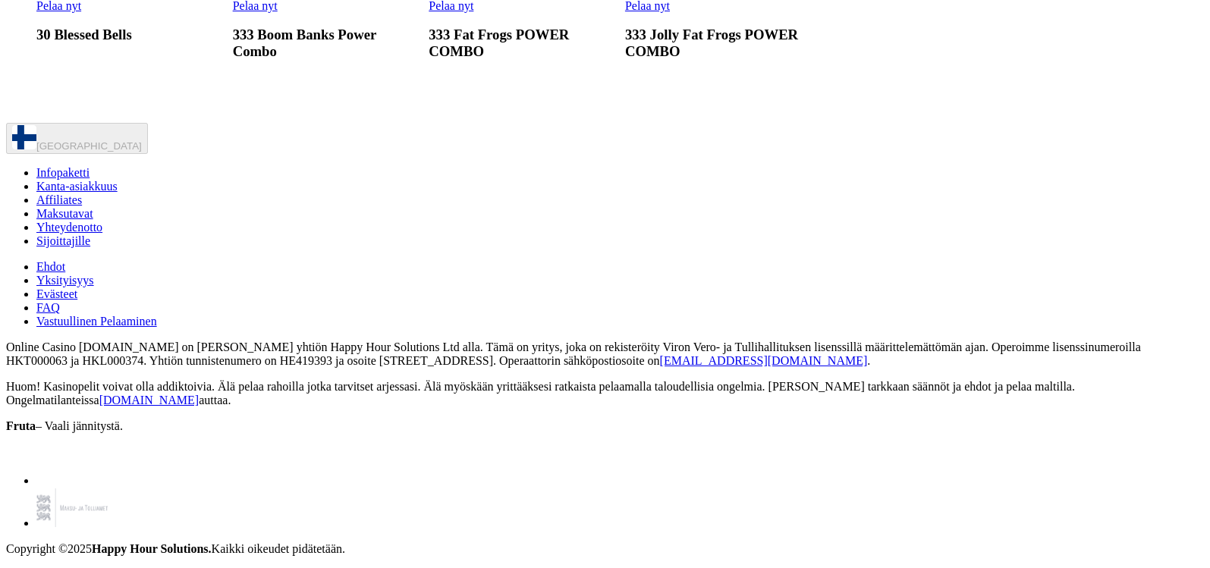
scroll to position [2788, 0]
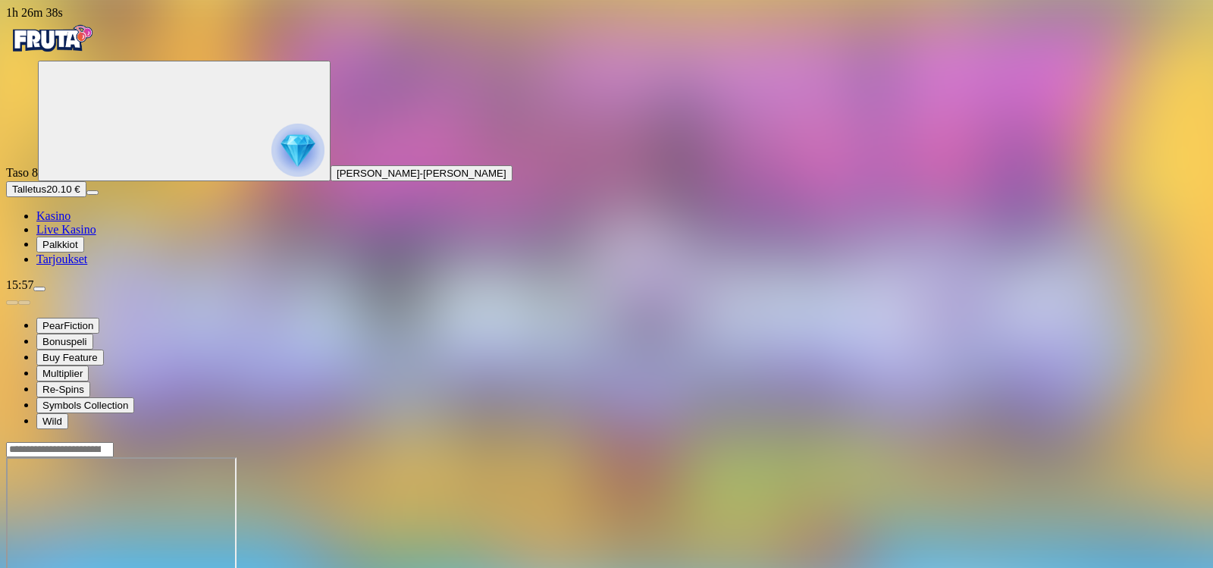
click at [65, 58] on img "Primary" at bounding box center [51, 39] width 91 height 38
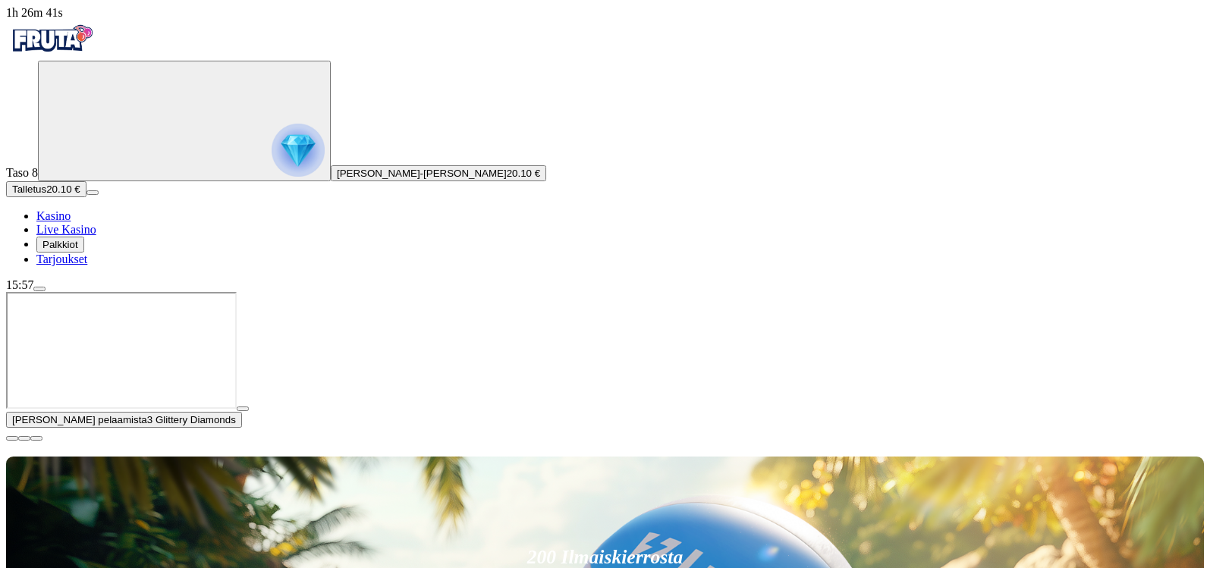
click at [18, 436] on button "button" at bounding box center [12, 438] width 12 height 5
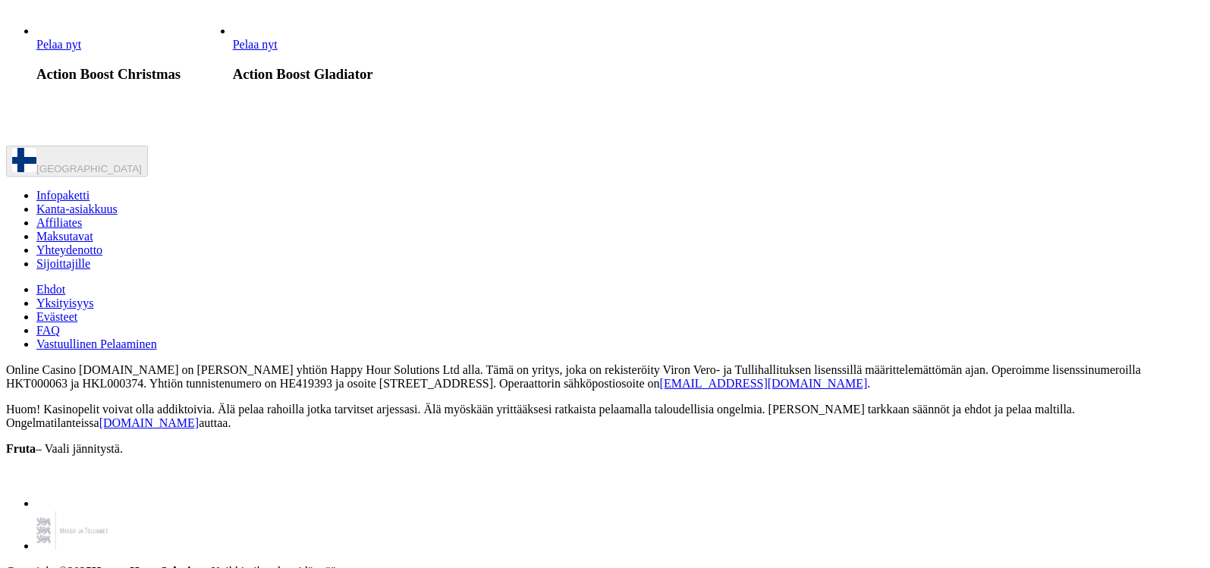
scroll to position [4065, 0]
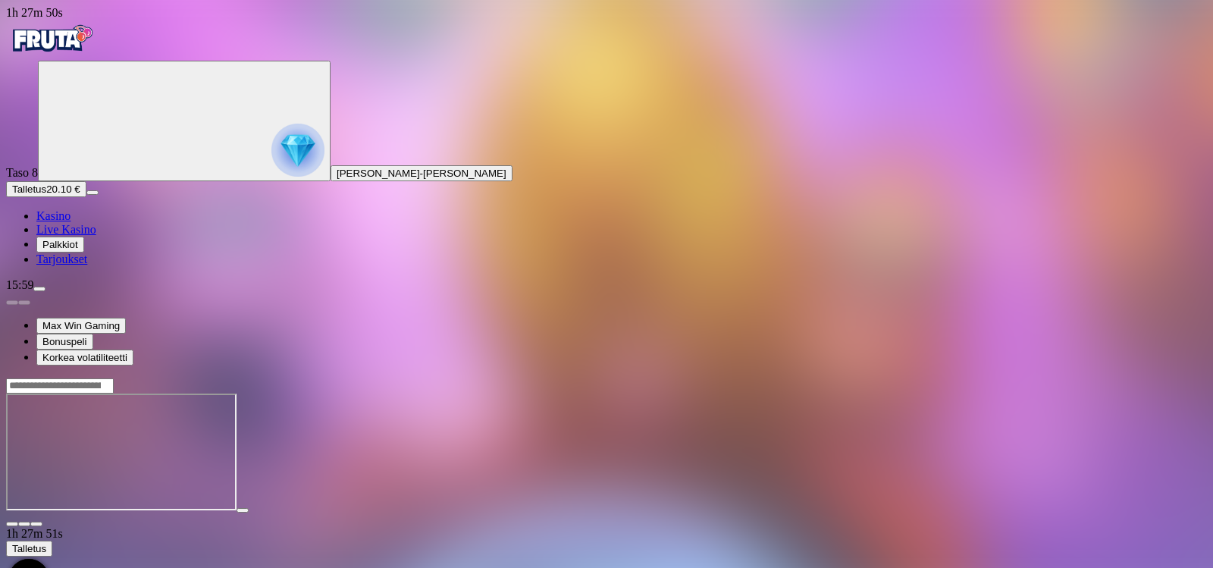
click at [80, 43] on img "Primary" at bounding box center [51, 39] width 91 height 38
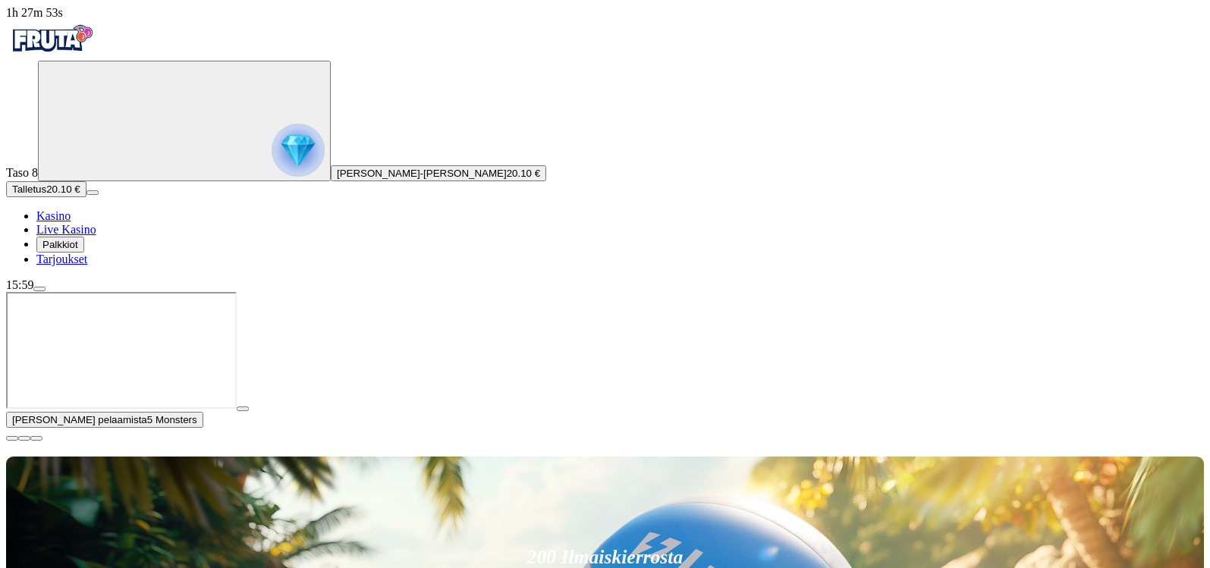
click at [12, 438] on span "close icon" at bounding box center [12, 438] width 0 height 0
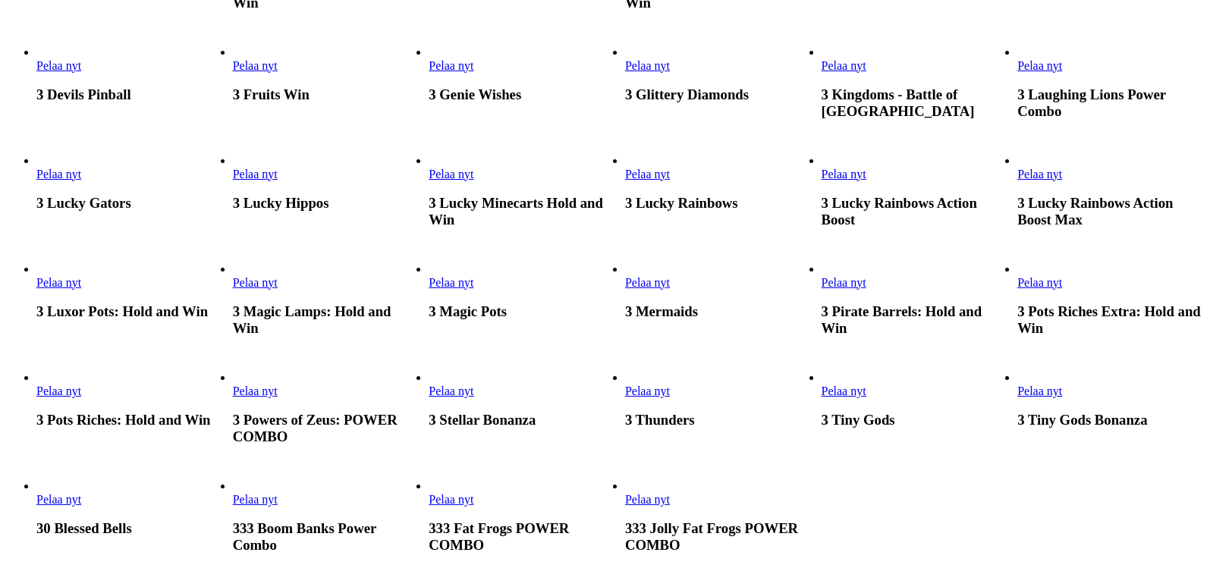
scroll to position [2982, 0]
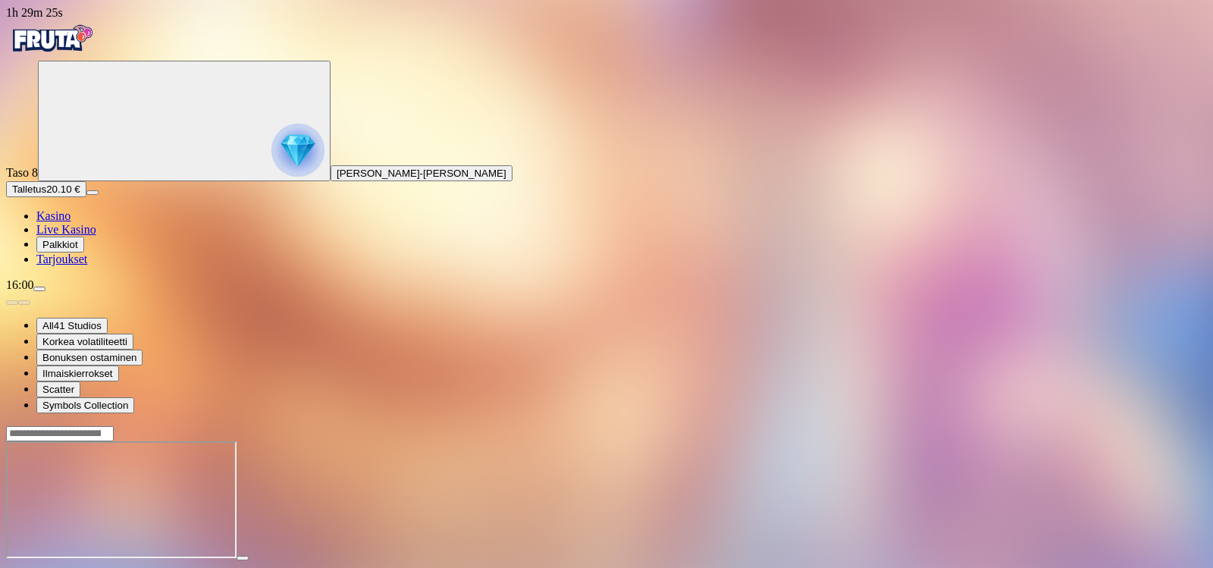
click at [97, 56] on img "Primary" at bounding box center [51, 39] width 91 height 38
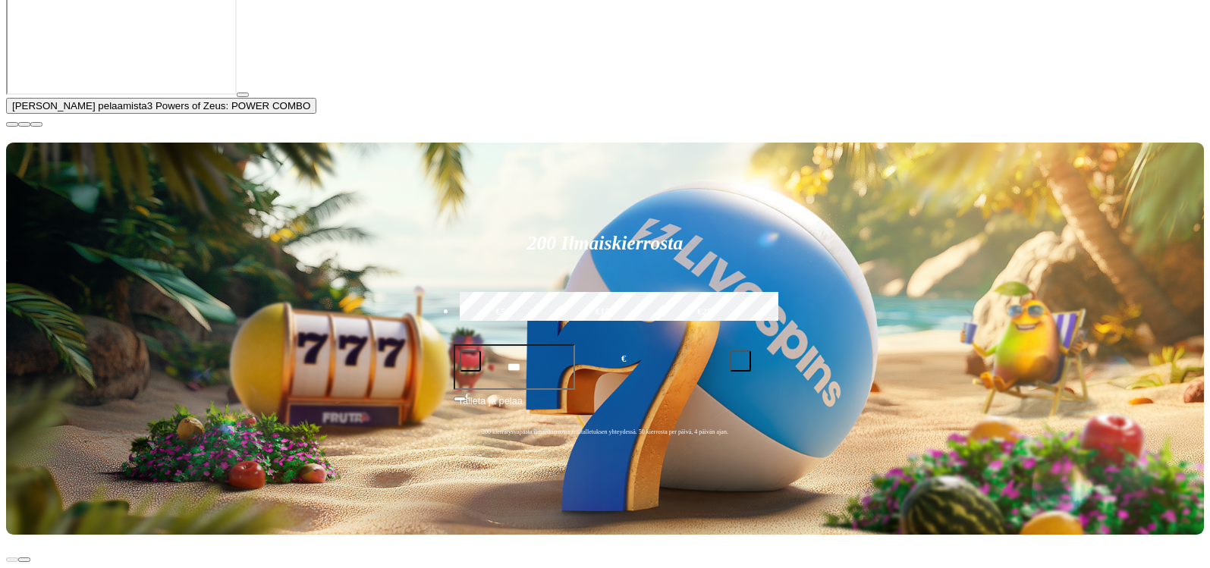
click at [12, 124] on span "close icon" at bounding box center [12, 124] width 0 height 0
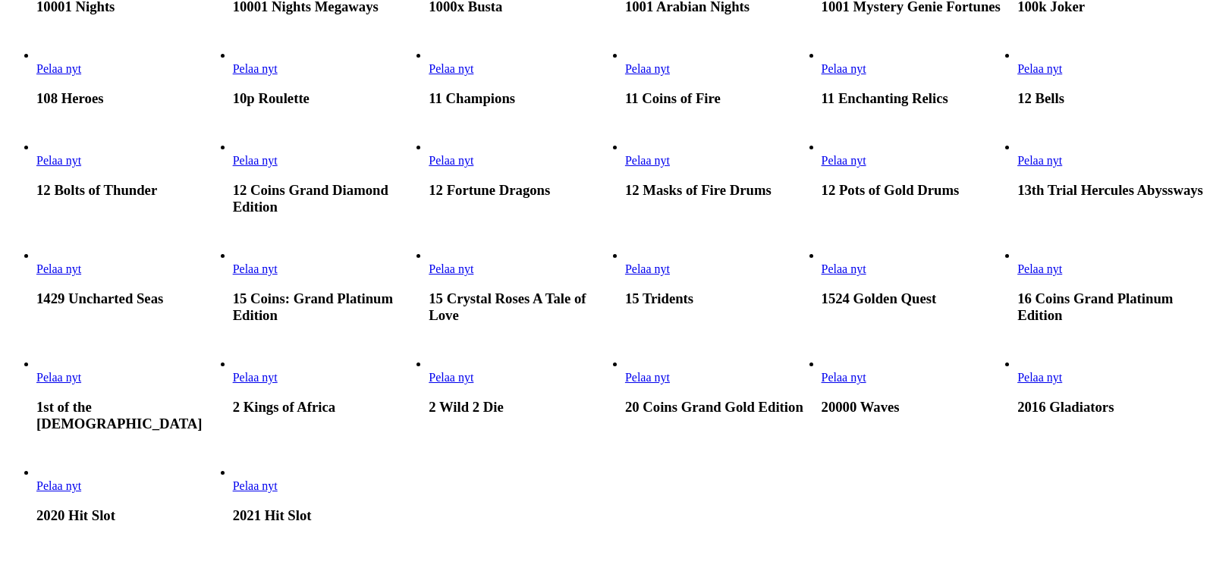
scroll to position [1384, 0]
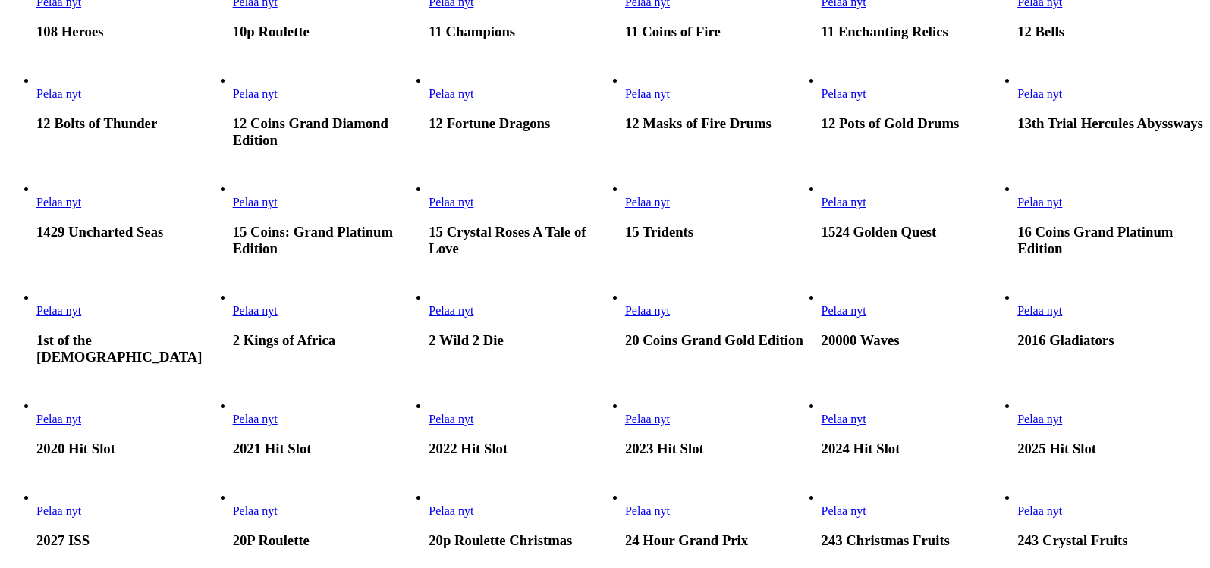
click at [1062, 100] on span "Pelaa nyt" at bounding box center [1039, 93] width 45 height 13
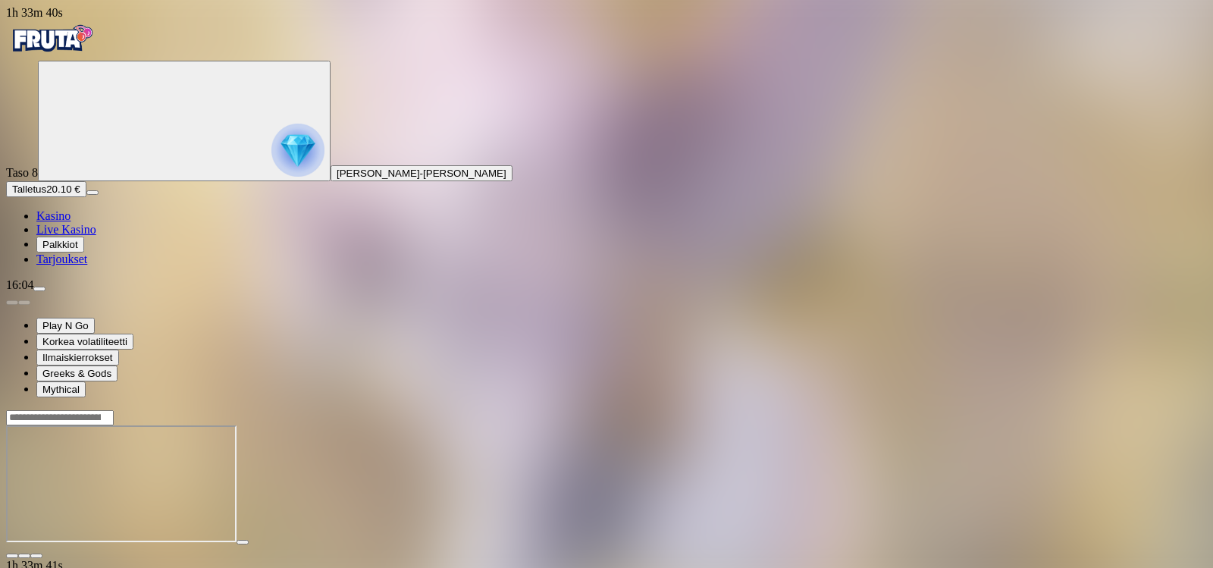
click at [87, 55] on img "Primary" at bounding box center [51, 39] width 91 height 38
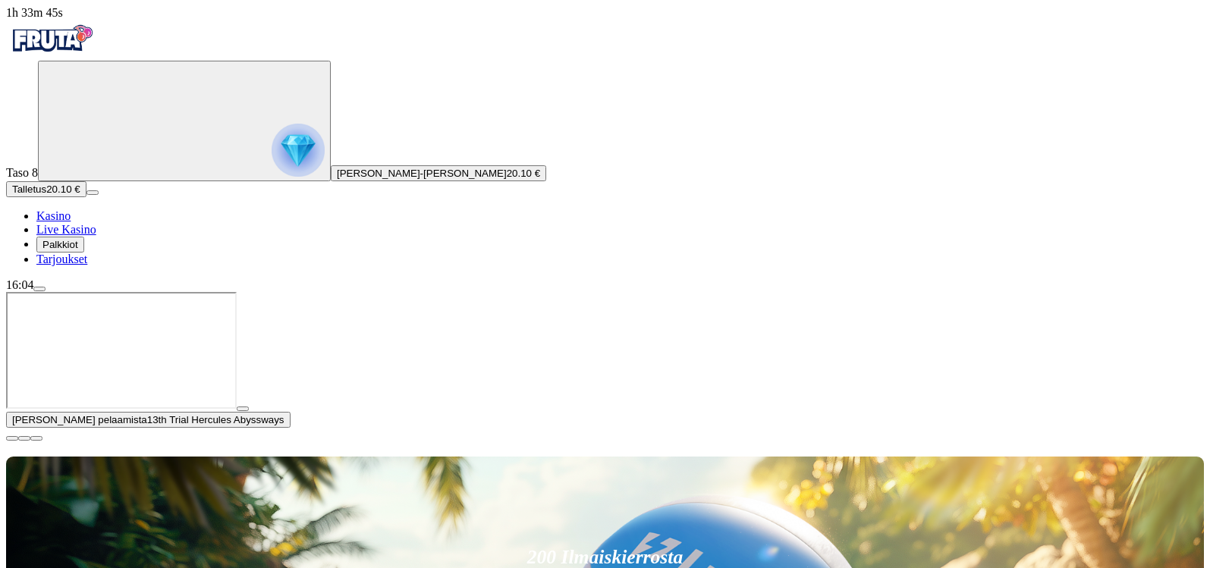
click at [12, 438] on span "close icon" at bounding box center [12, 438] width 0 height 0
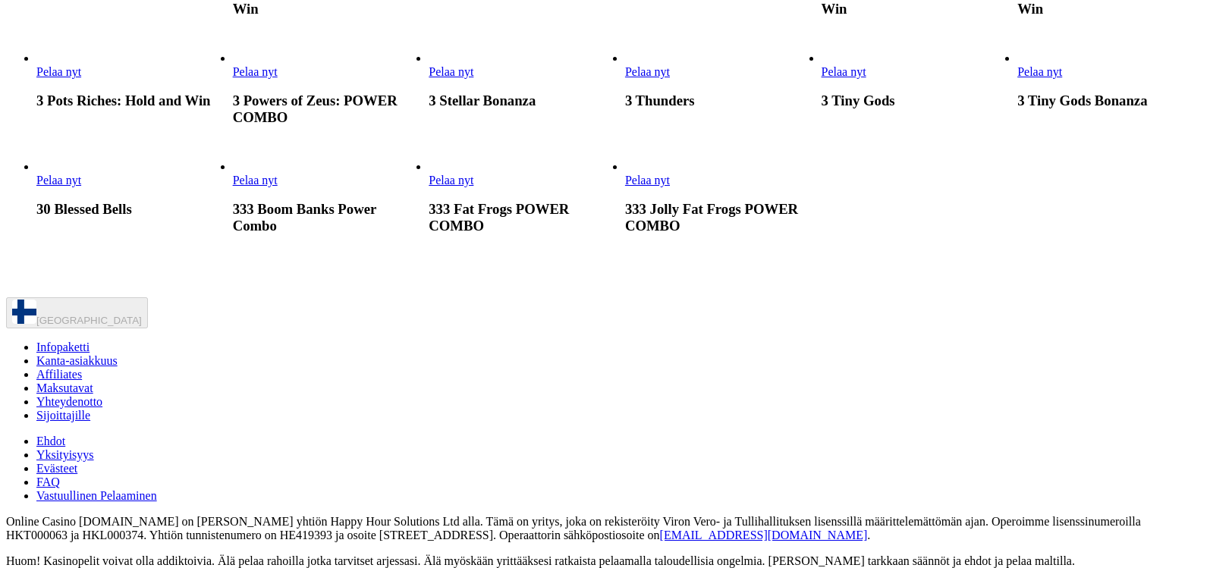
scroll to position [2551, 0]
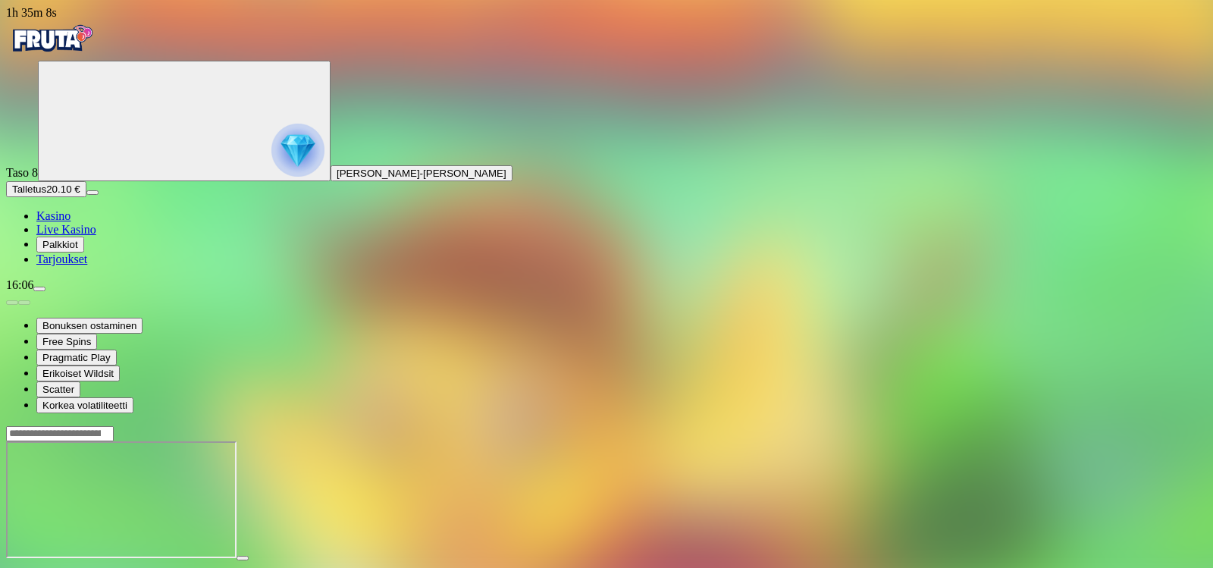
click at [12, 567] on span "close icon" at bounding box center [12, 572] width 0 height 0
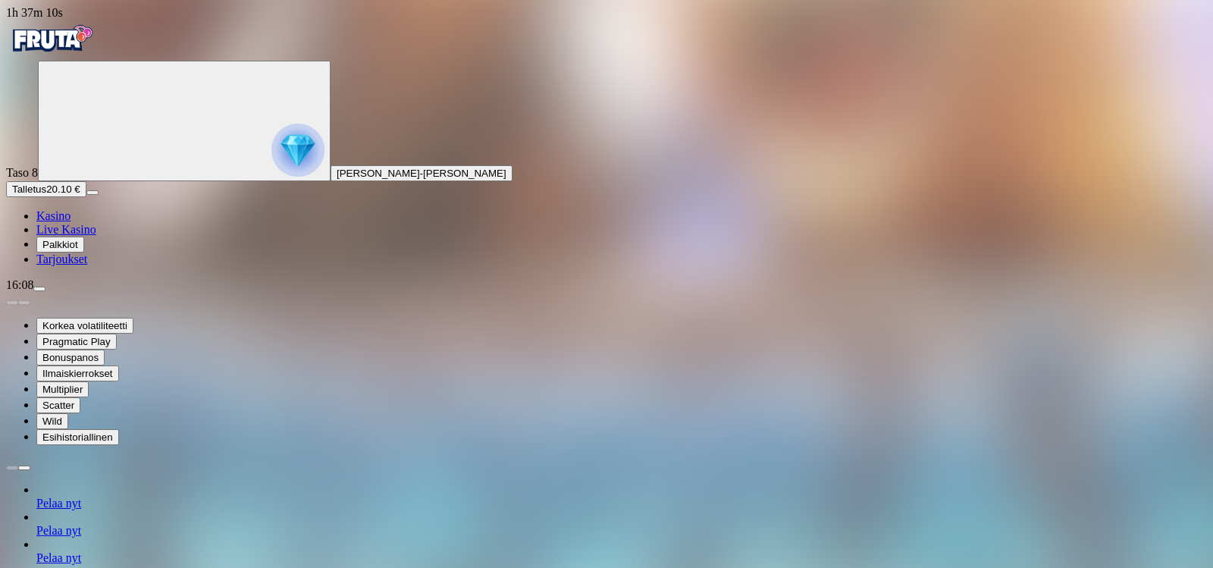
click at [81, 524] on span "Pelaa nyt" at bounding box center [58, 530] width 45 height 13
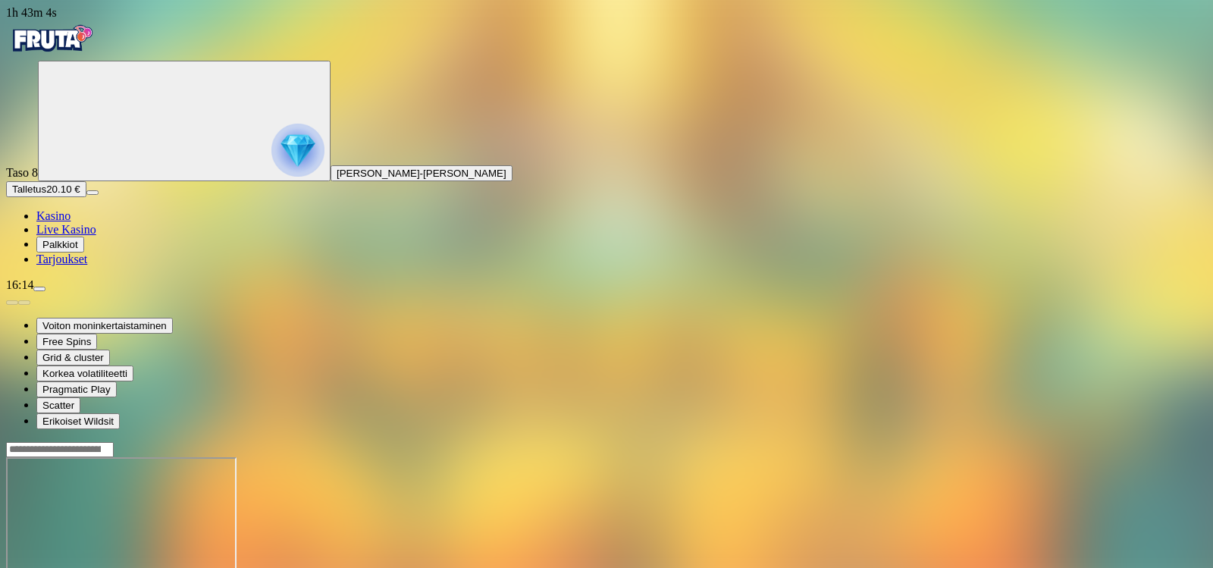
click at [97, 55] on img "Primary" at bounding box center [51, 39] width 91 height 38
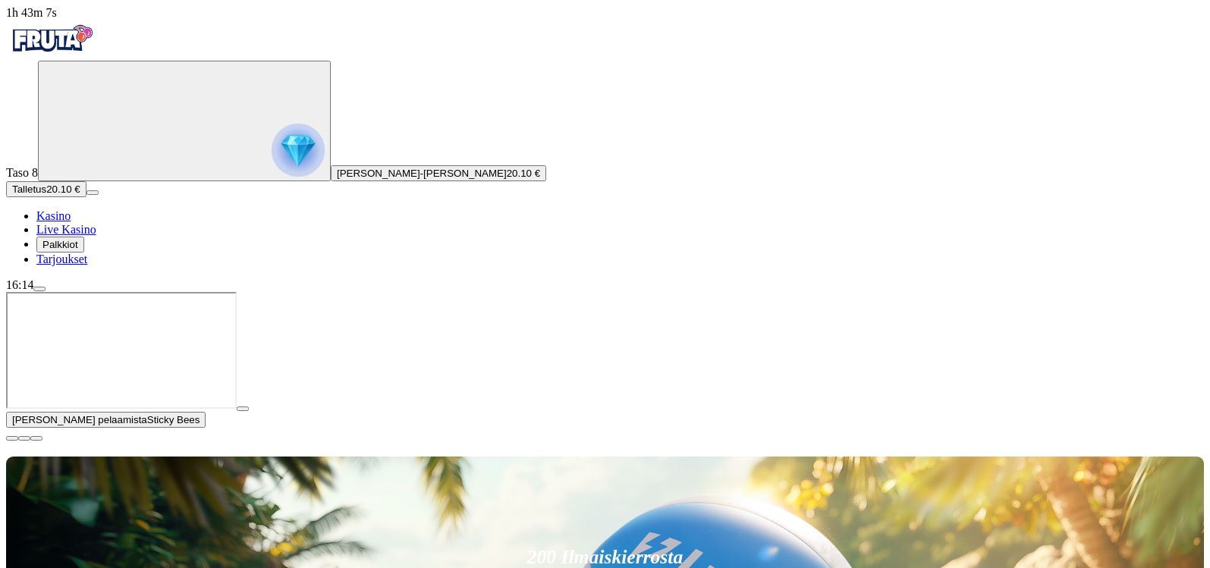
click at [12, 438] on span "close icon" at bounding box center [12, 438] width 0 height 0
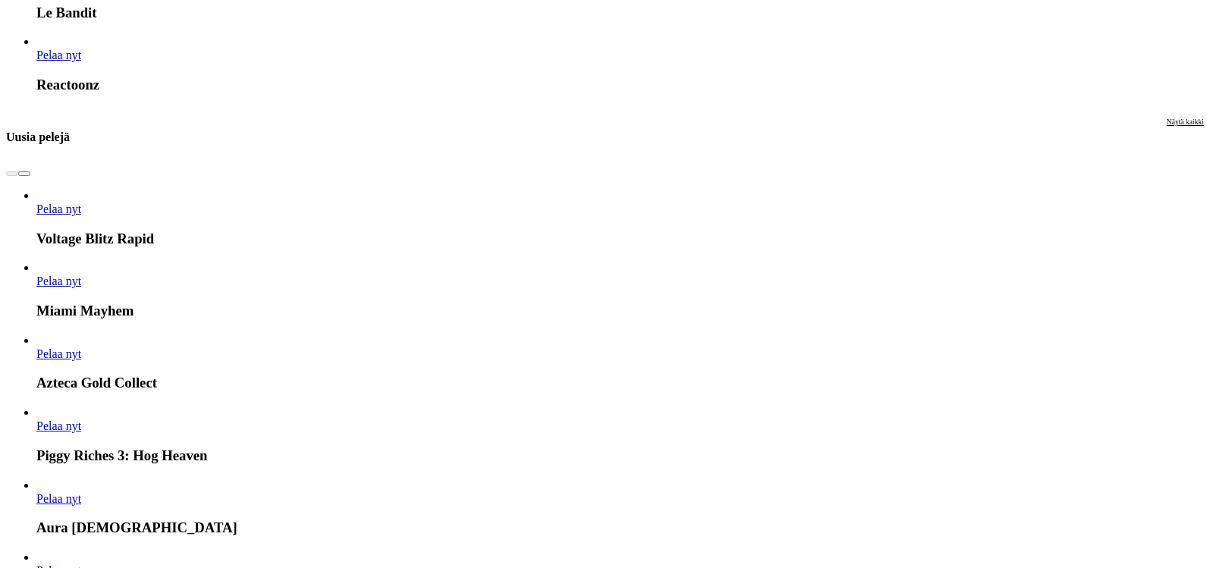
scroll to position [2982, 0]
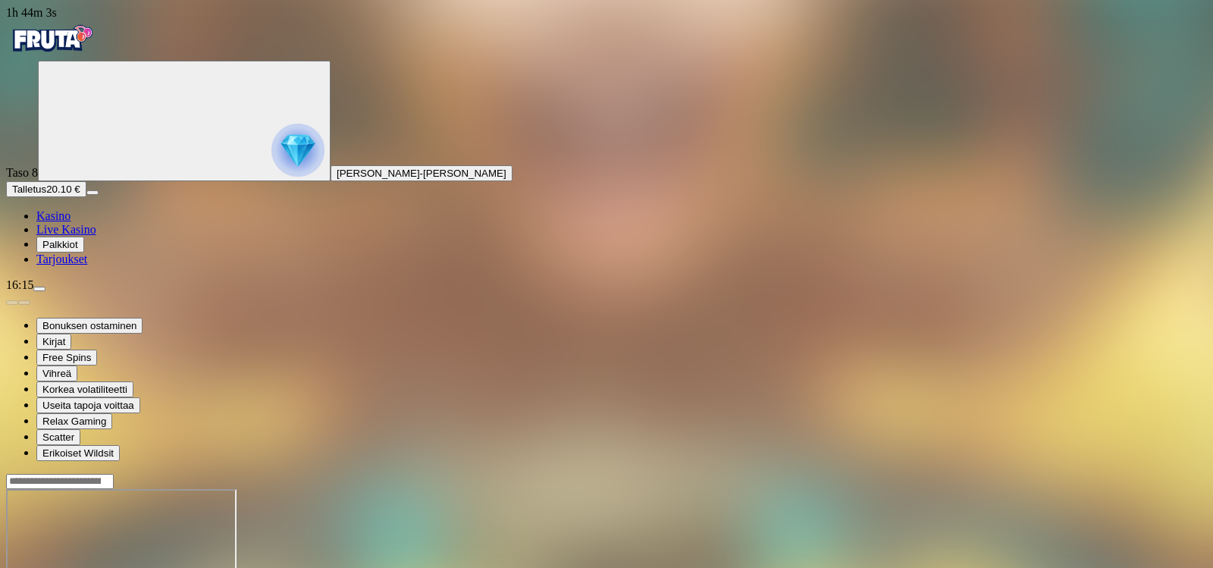
click at [39, 289] on span "menu icon" at bounding box center [39, 289] width 0 height 0
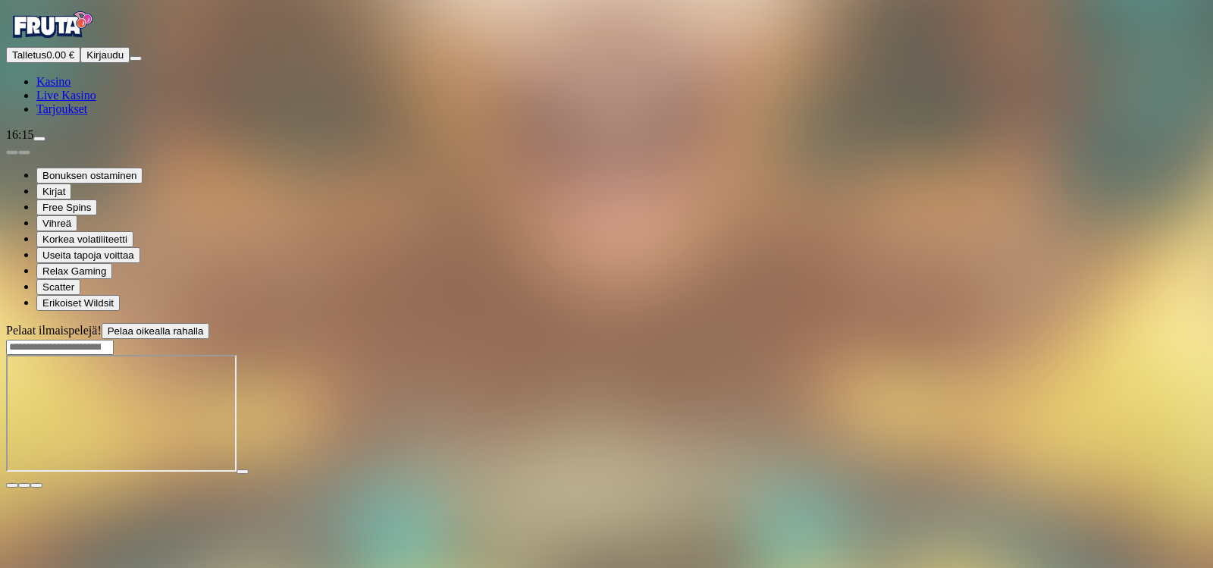
click at [12, 485] on span "close icon" at bounding box center [12, 485] width 0 height 0
